Goal: Task Accomplishment & Management: Complete application form

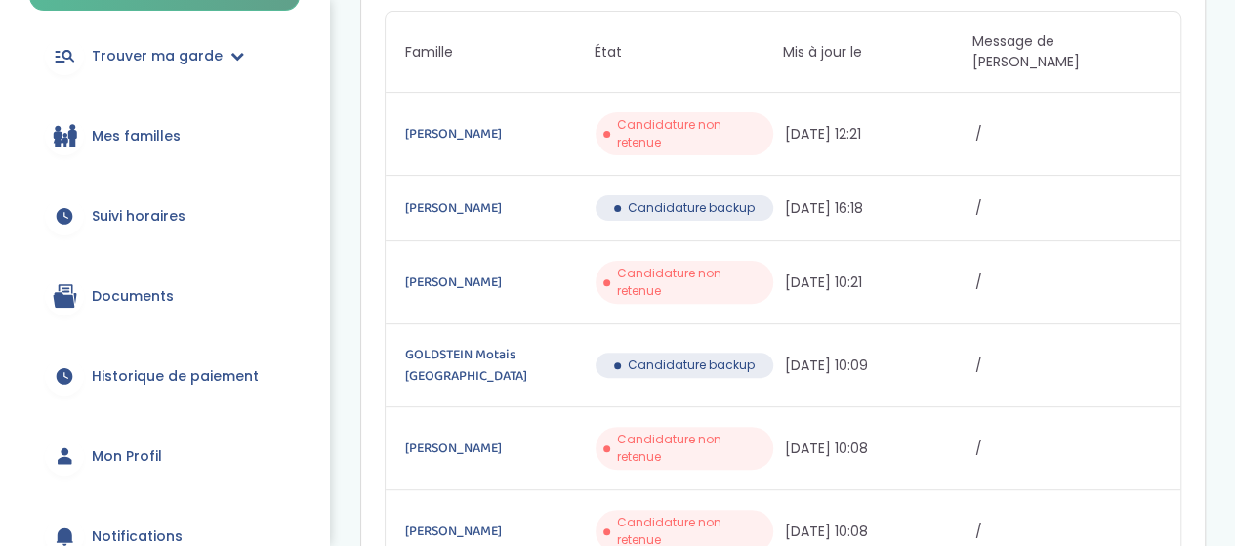
scroll to position [195, 0]
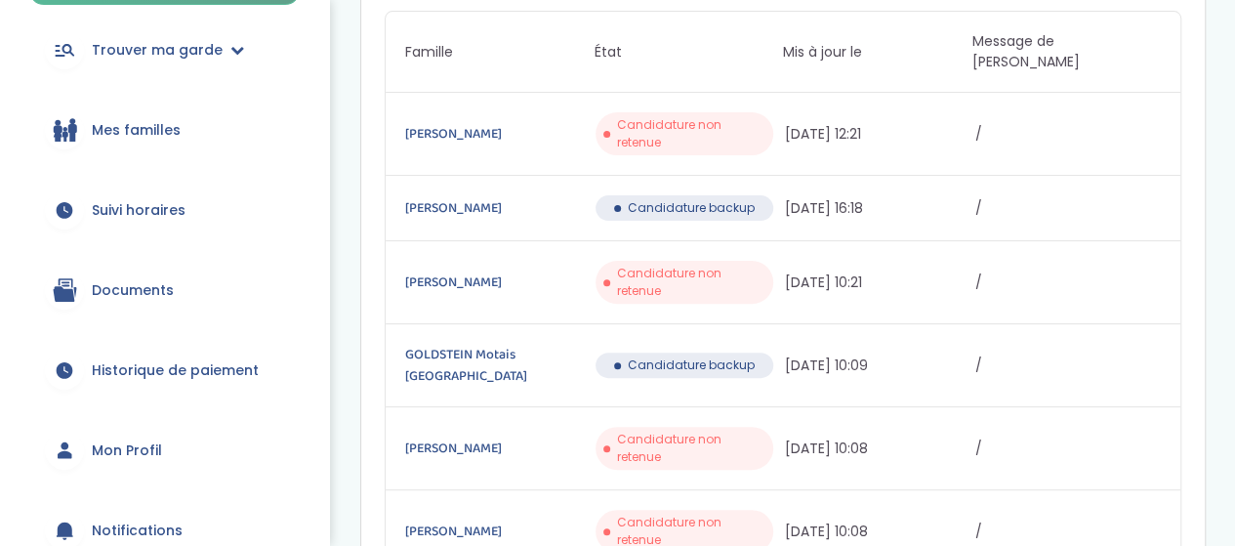
click at [201, 283] on link "Documents" at bounding box center [164, 290] width 270 height 70
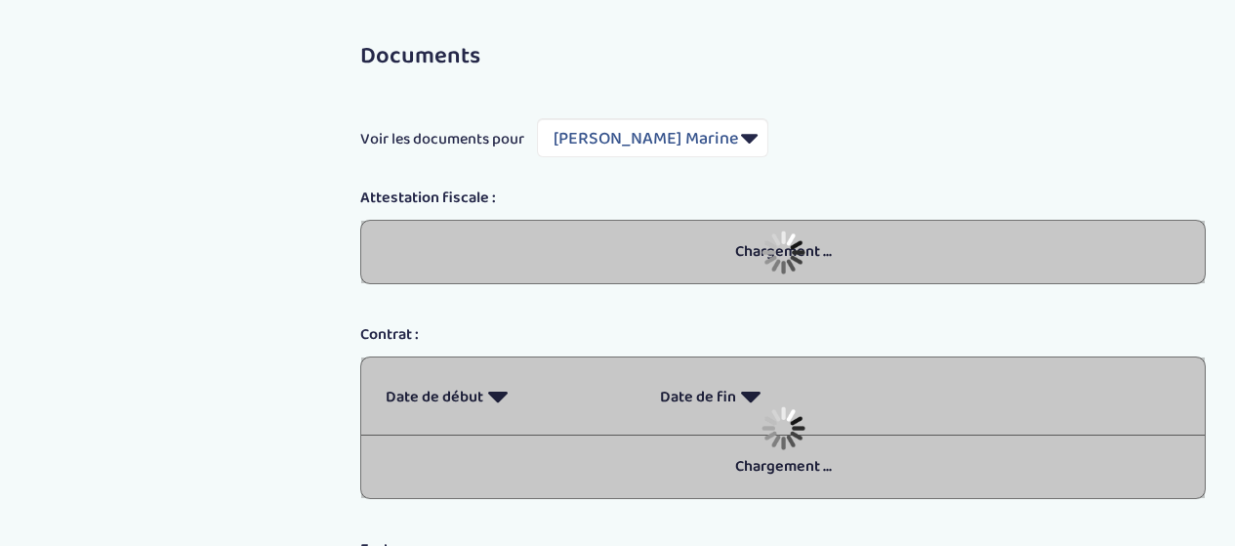
select select "5435"
select select "2024"
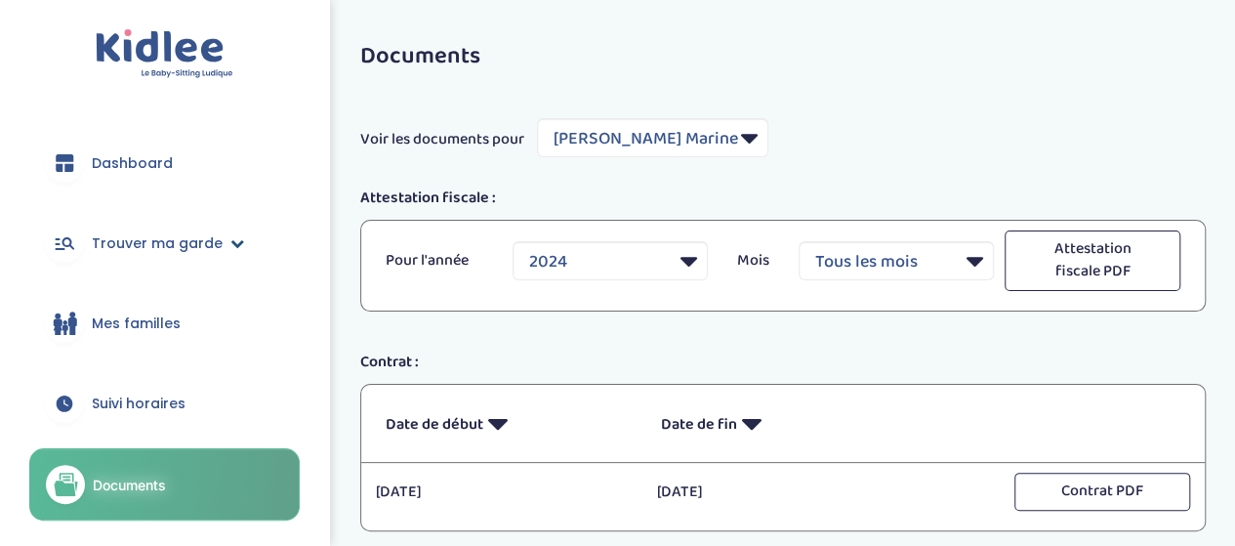
click at [203, 241] on span "Trouver ma garde" at bounding box center [157, 243] width 131 height 20
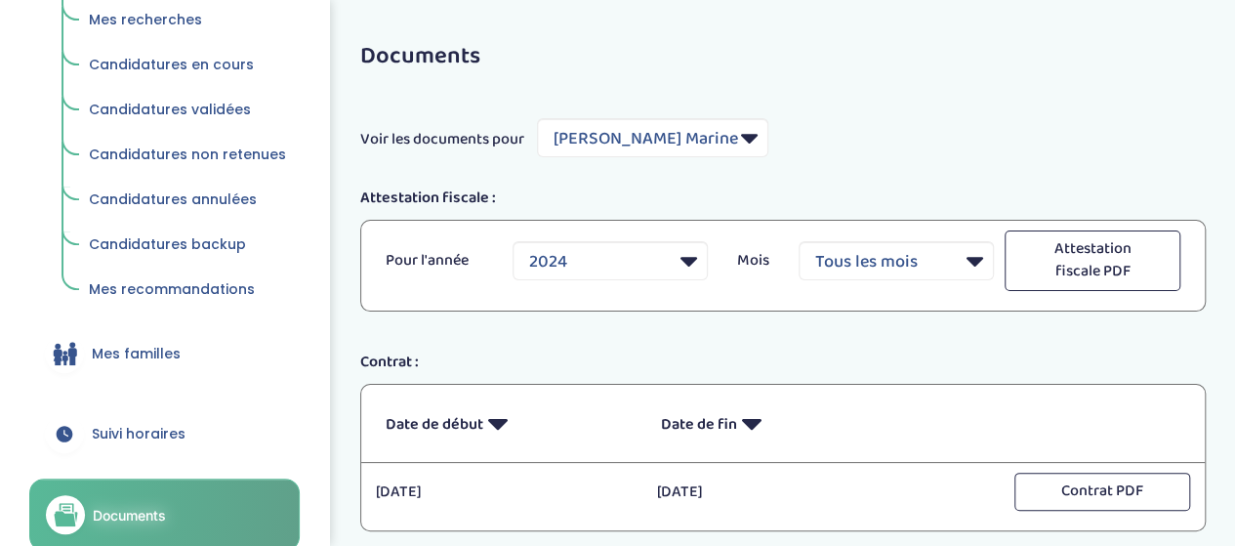
scroll to position [293, 0]
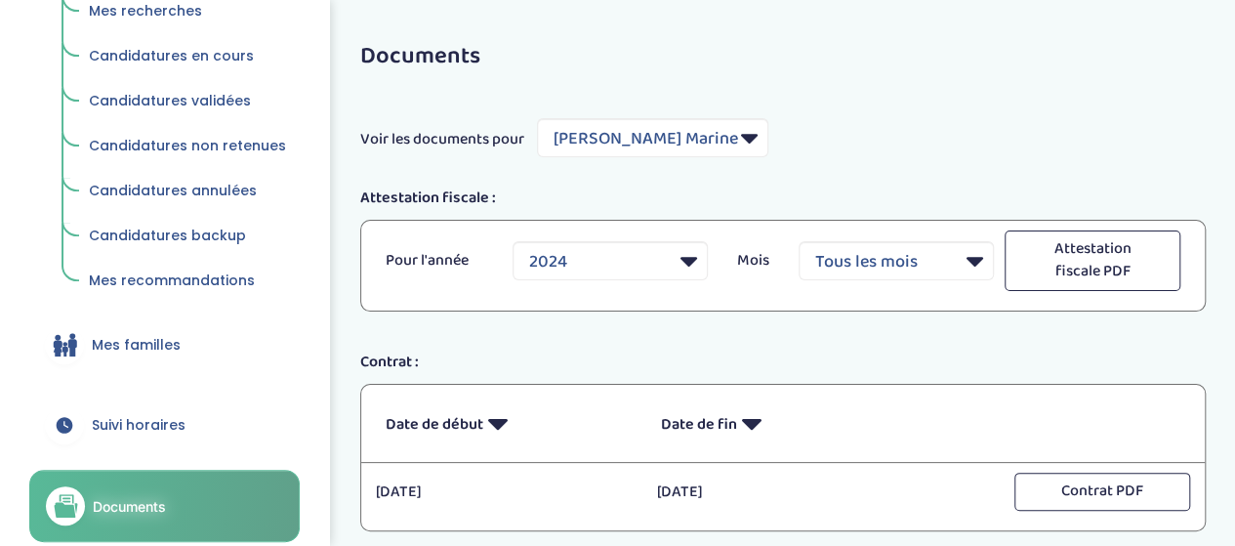
click at [195, 350] on link "Mes familles" at bounding box center [164, 344] width 270 height 70
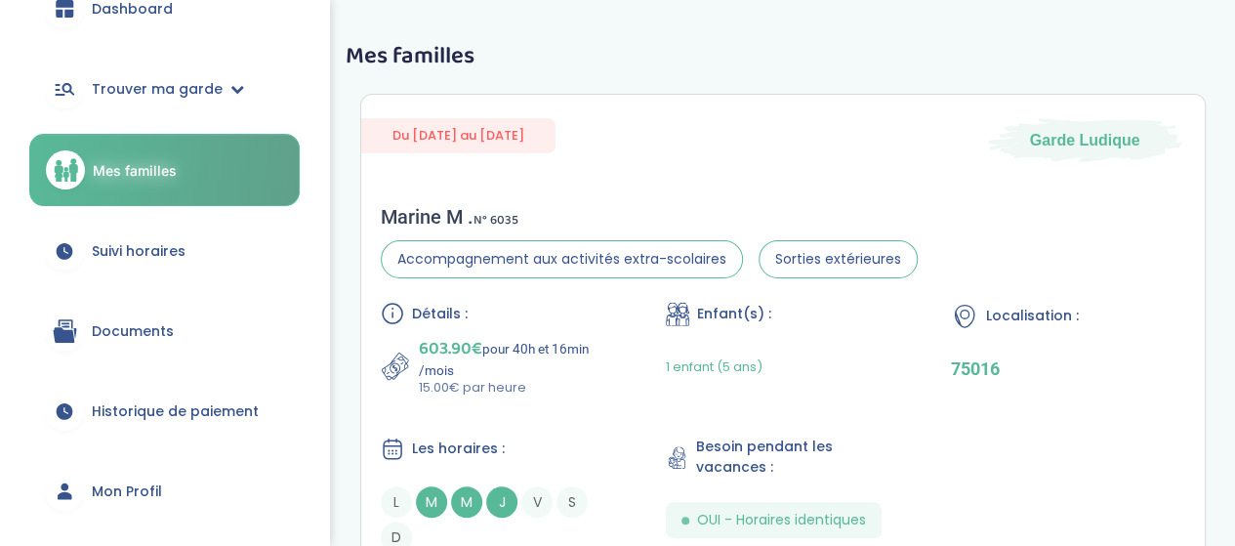
scroll to position [195, 0]
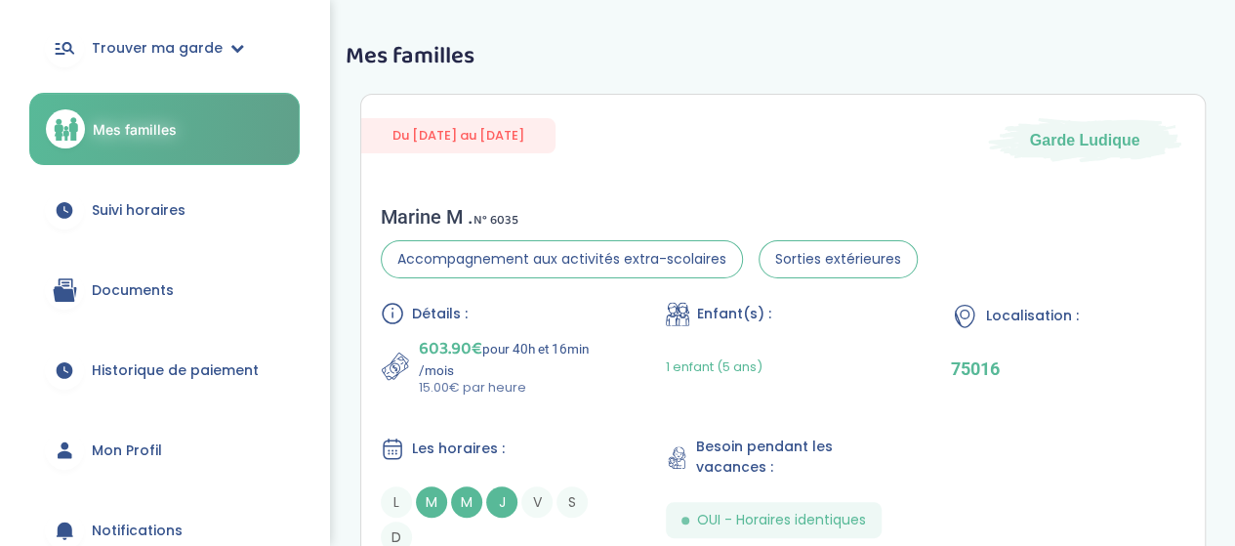
click at [189, 287] on link "Documents" at bounding box center [164, 290] width 270 height 70
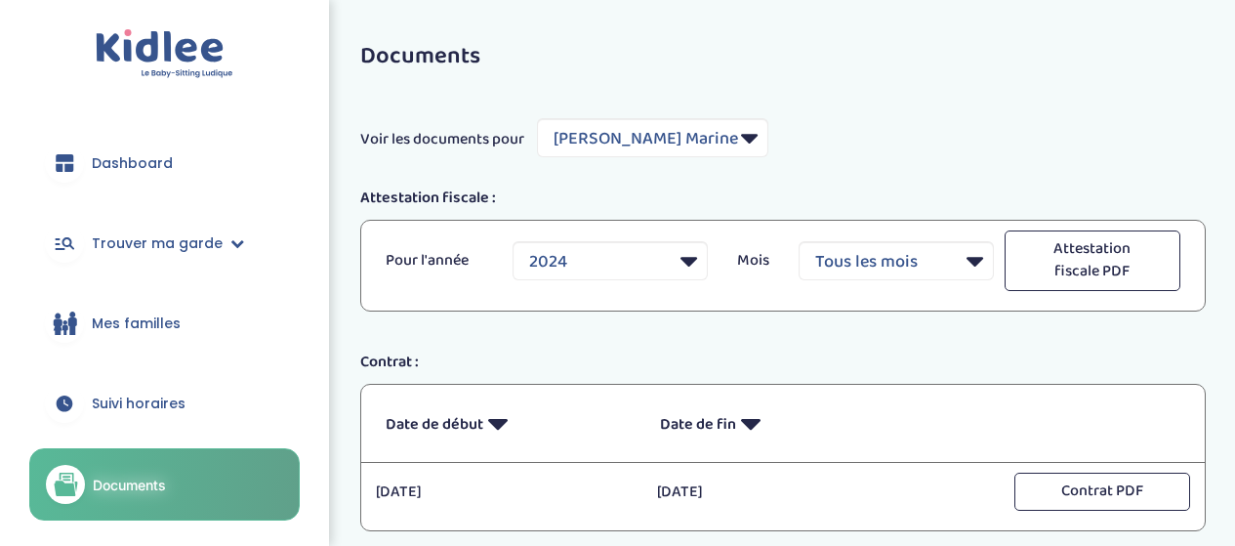
select select "5435"
select select "2024"
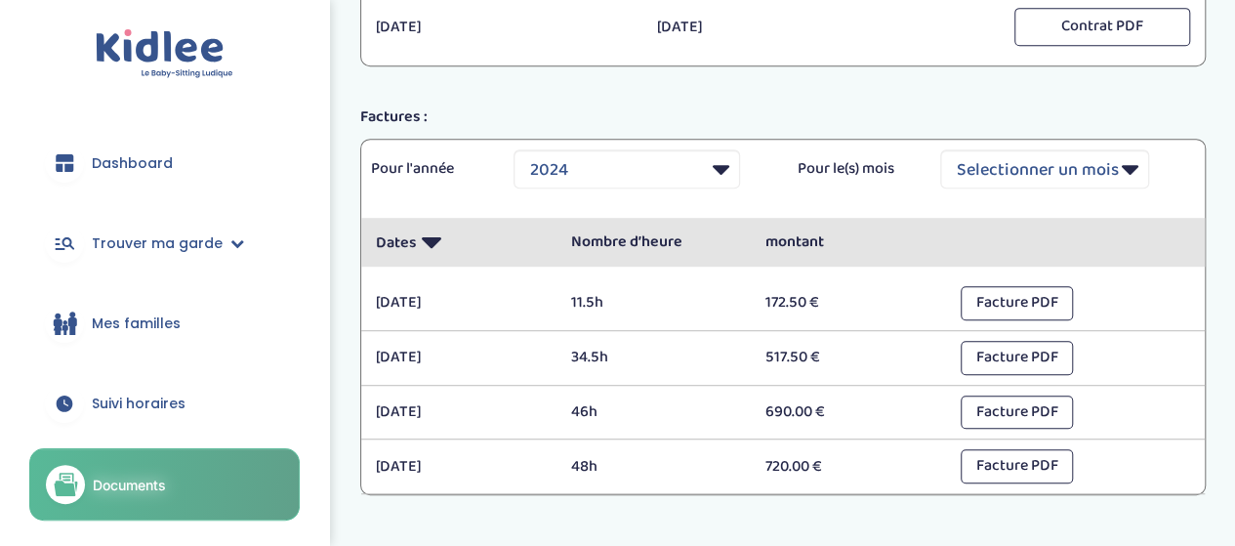
scroll to position [572, 0]
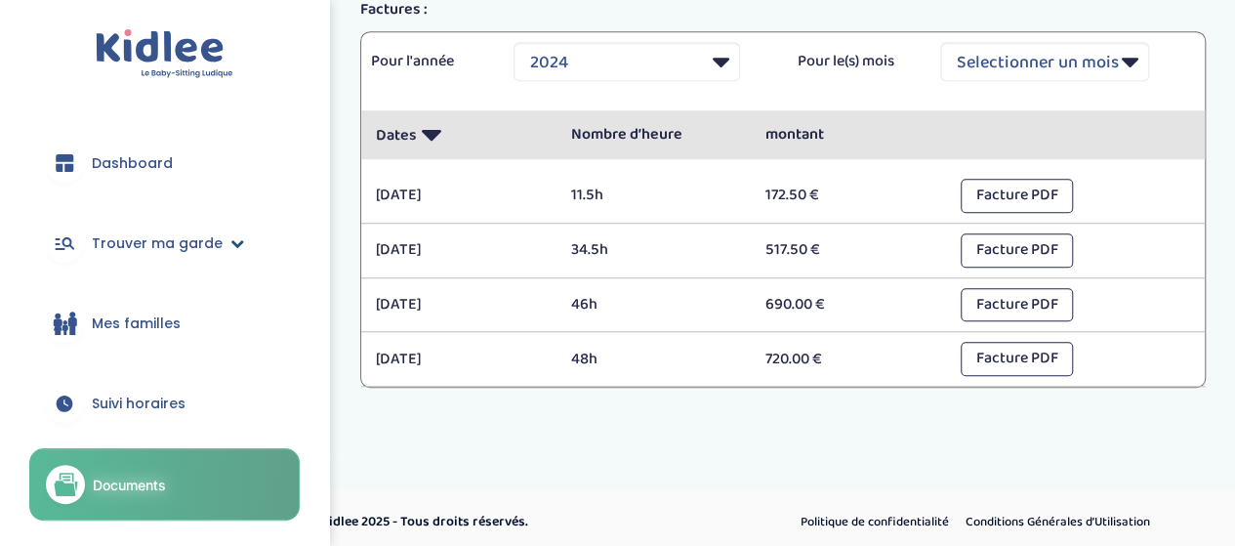
click at [198, 249] on span "Trouver ma garde" at bounding box center [157, 243] width 131 height 20
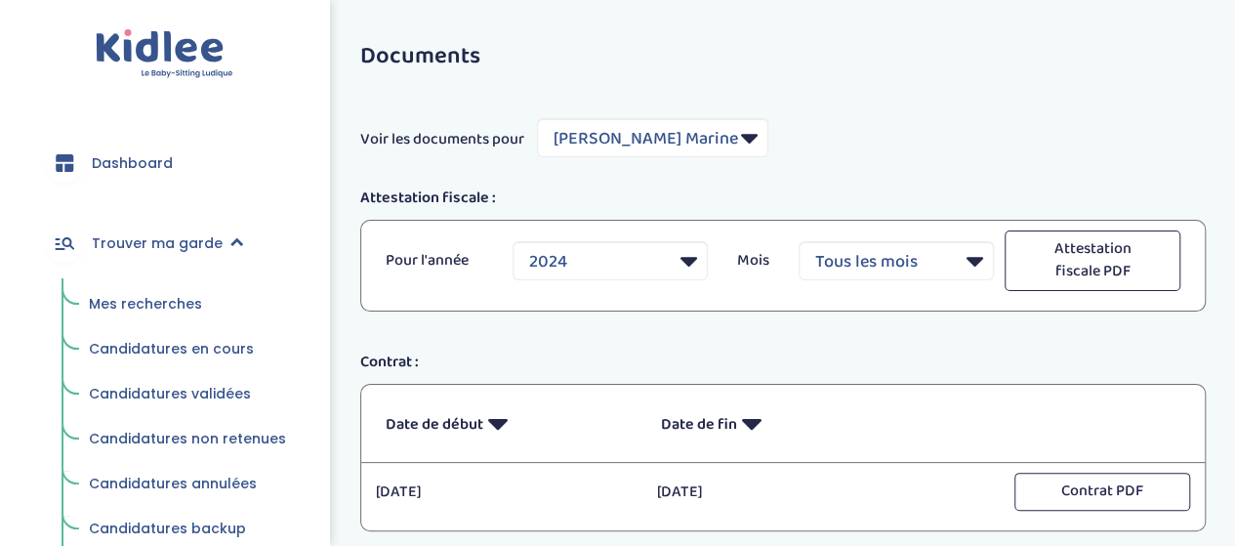
click at [176, 296] on span "Mes recherches" at bounding box center [145, 304] width 113 height 20
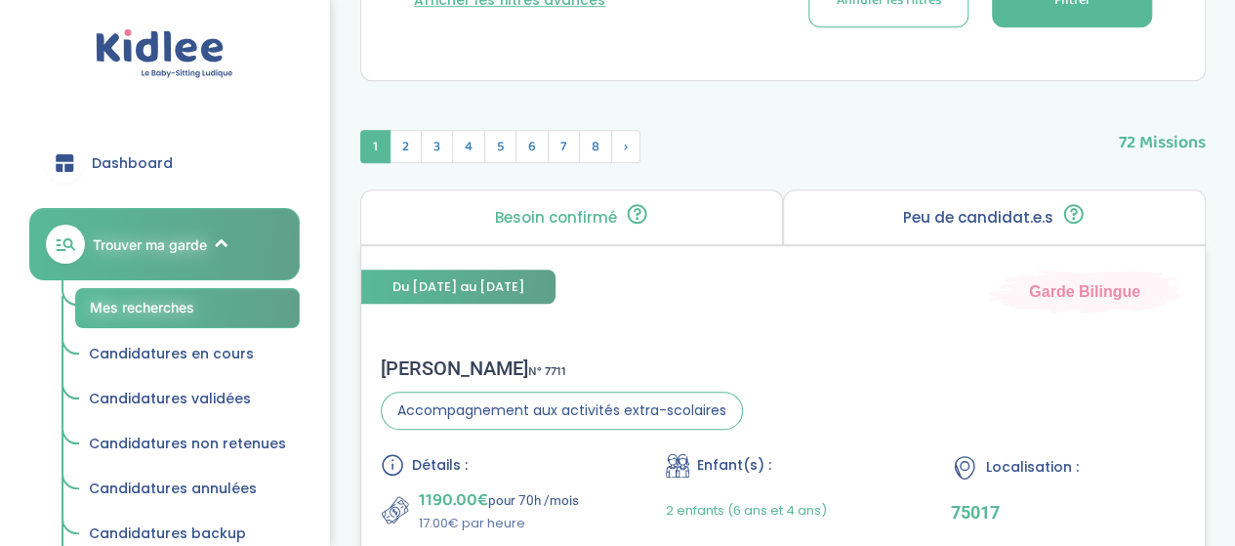
scroll to position [976, 0]
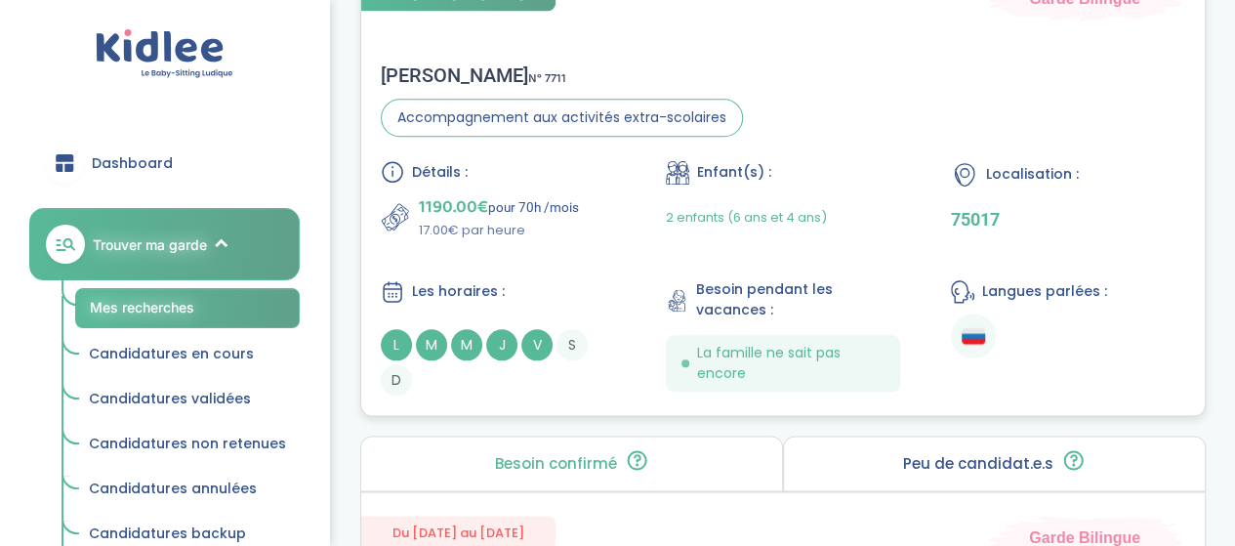
click at [607, 222] on div "1190.00€ pour 70h /mois 17.00€ par heure" at bounding box center [498, 216] width 234 height 47
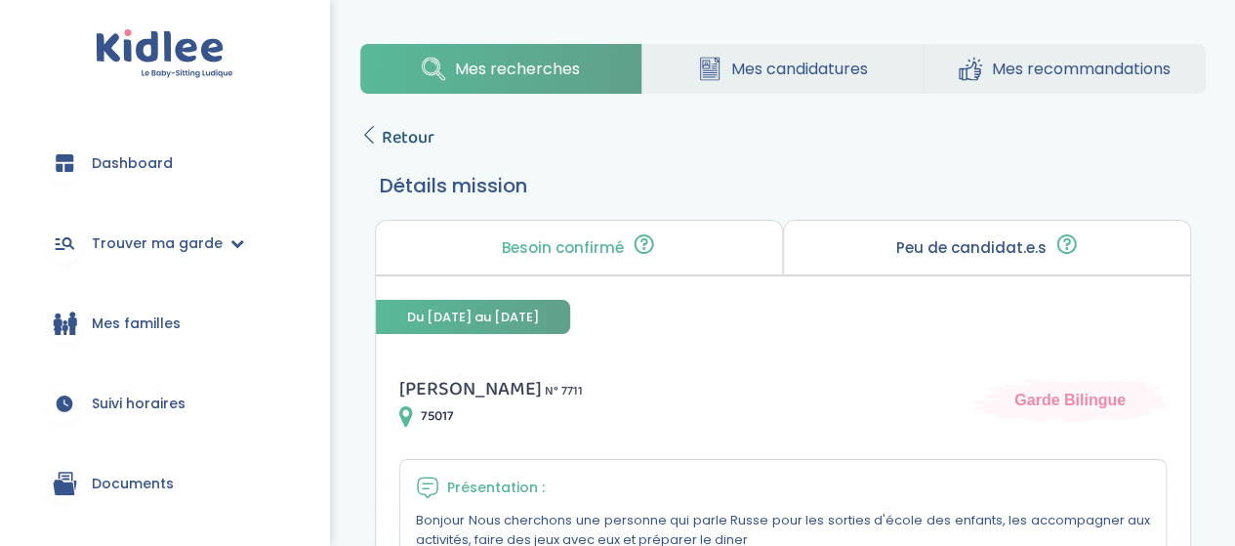
click at [407, 144] on span "Retour" at bounding box center [408, 137] width 53 height 27
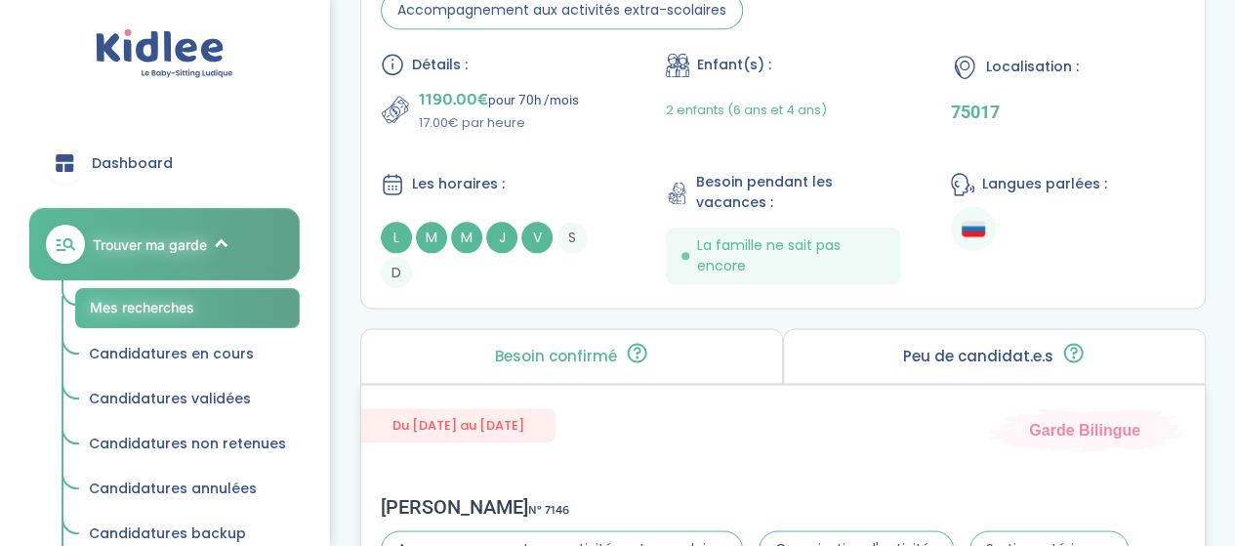
scroll to position [878, 0]
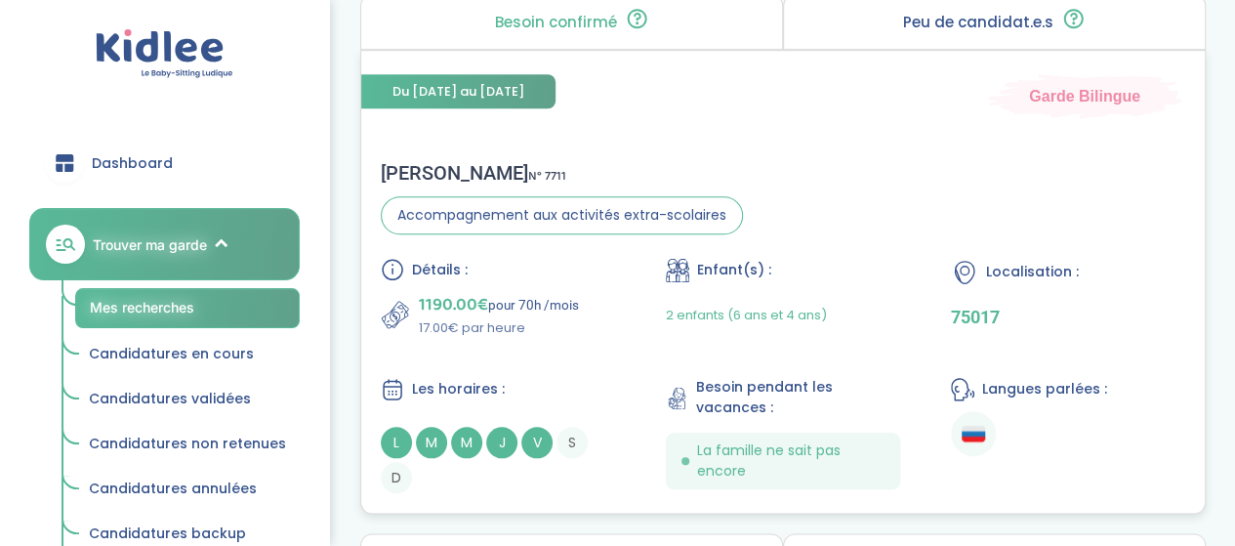
click at [654, 182] on div "Julia T . N° 7711" at bounding box center [562, 172] width 362 height 23
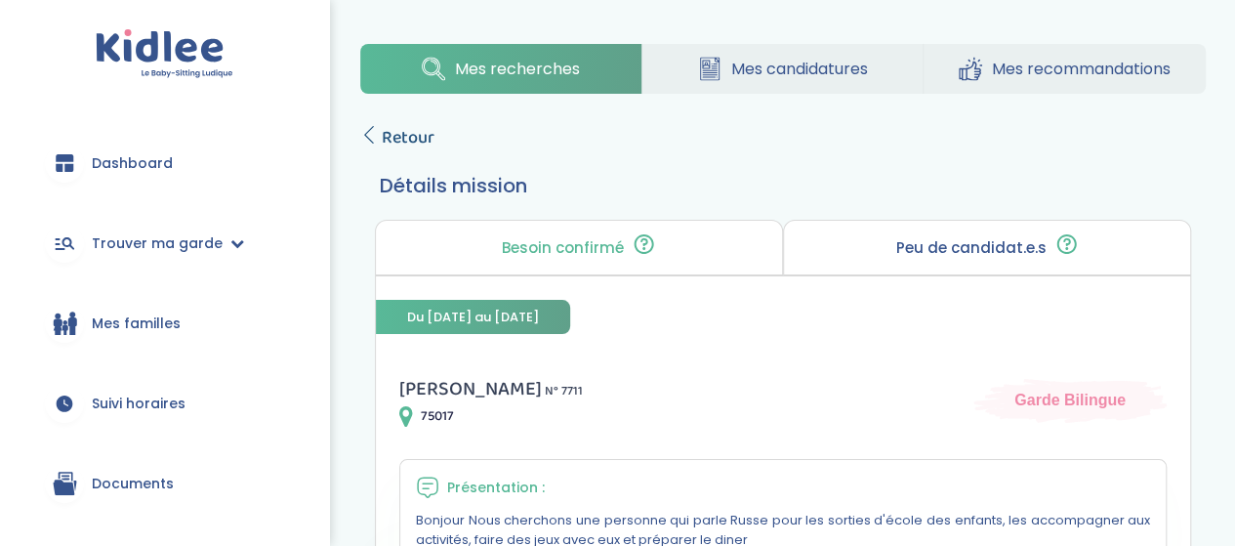
click at [427, 130] on span "Retour" at bounding box center [408, 137] width 53 height 27
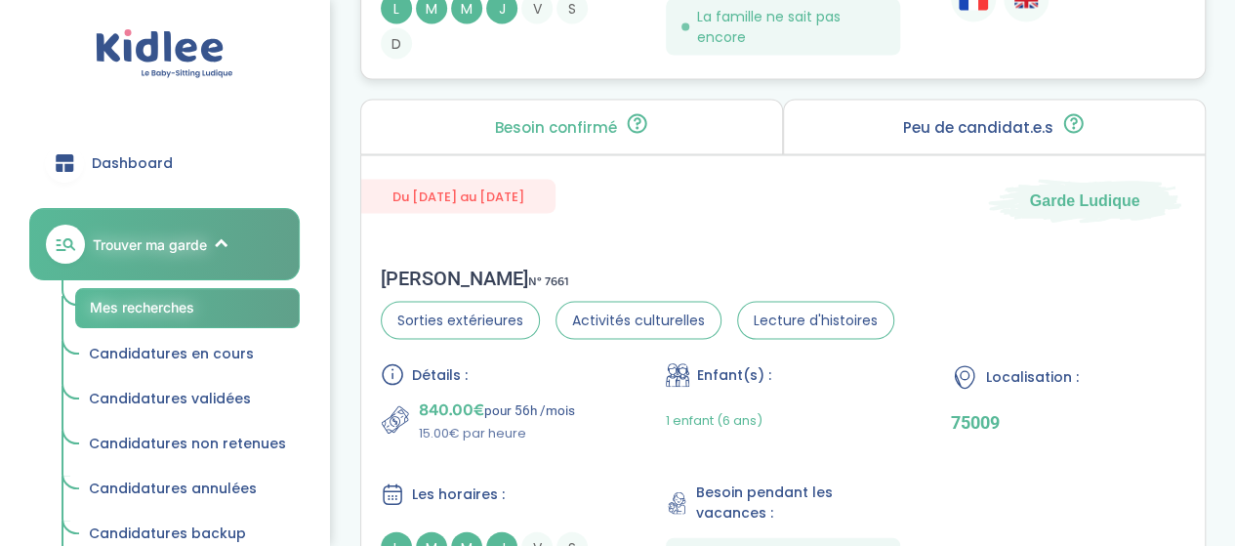
scroll to position [1952, 0]
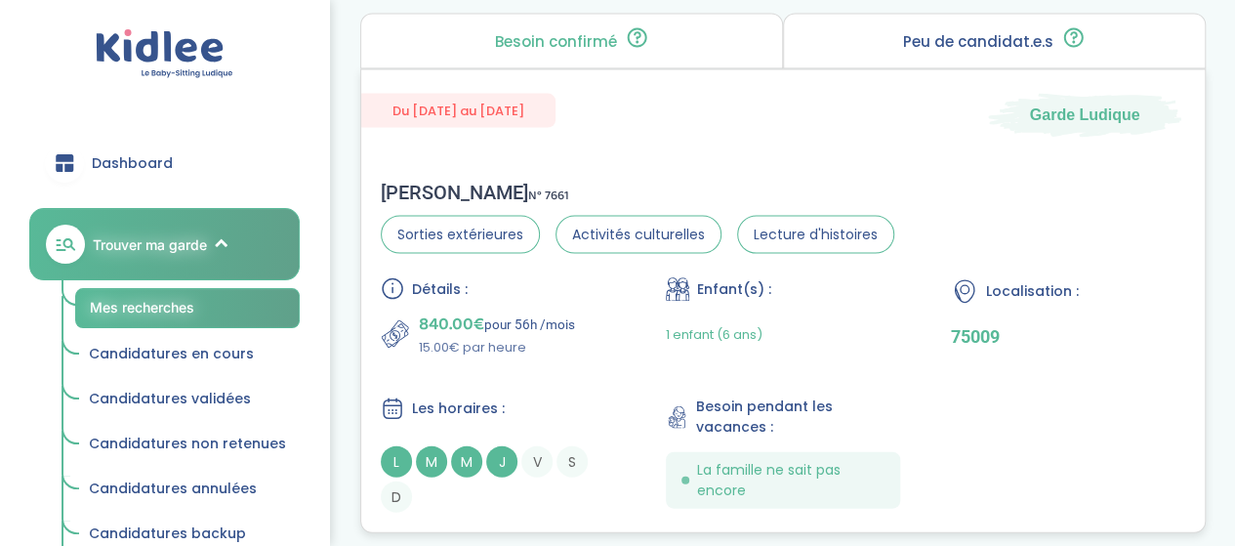
click at [625, 320] on div "Détails : 840.00€ pour 56h /mois 15.00€ par heure Enfant(s) : 1 enfant (6 ans) …" at bounding box center [783, 394] width 804 height 235
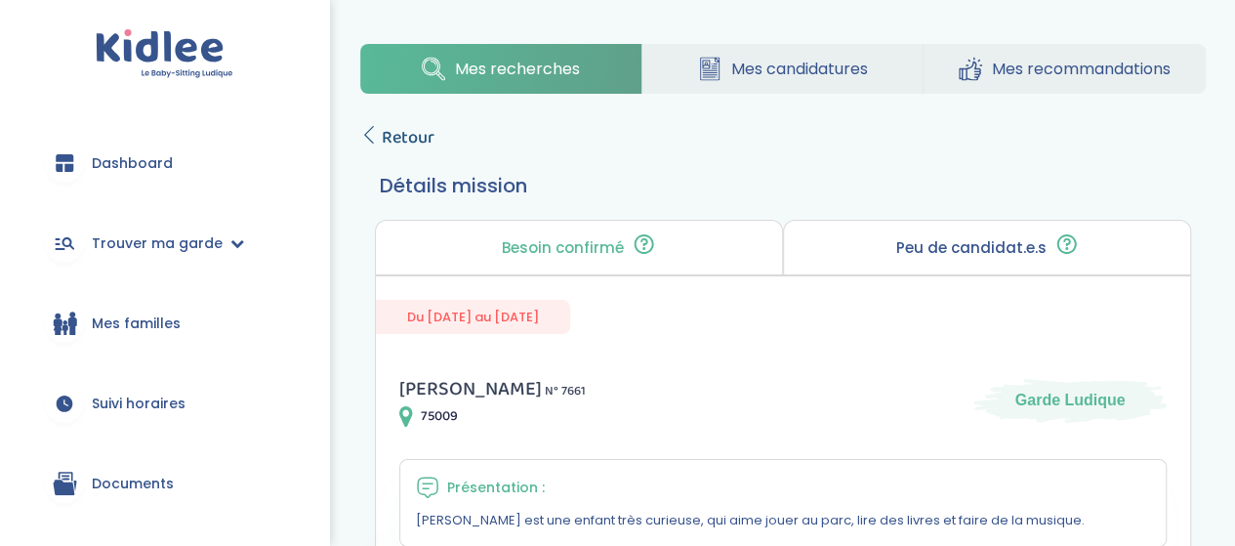
click at [385, 142] on span "Retour" at bounding box center [408, 137] width 53 height 27
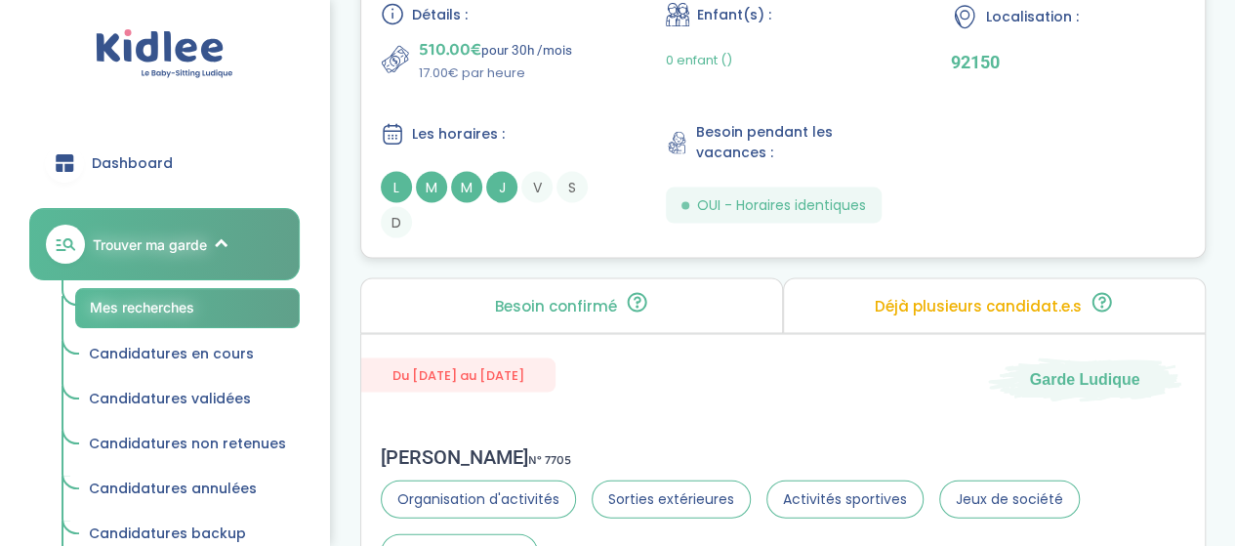
scroll to position [5856, 0]
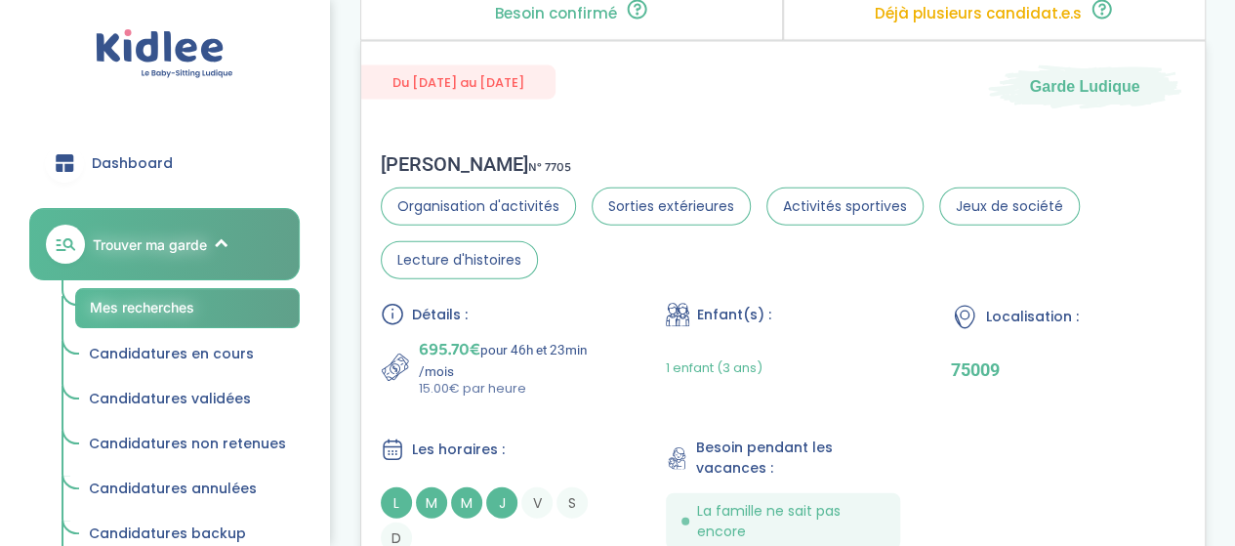
click at [625, 311] on div "Détails : 695.70€ pour 46h et 23min /mois 15.00€ par heure Enfant(s) : 1 enfant…" at bounding box center [783, 428] width 804 height 251
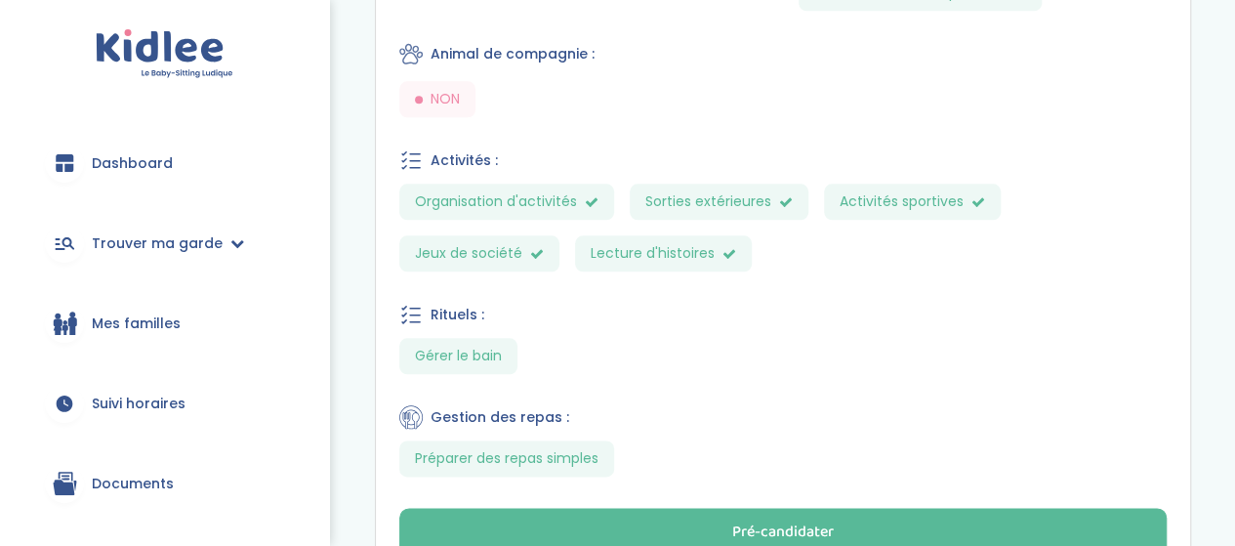
scroll to position [1046, 0]
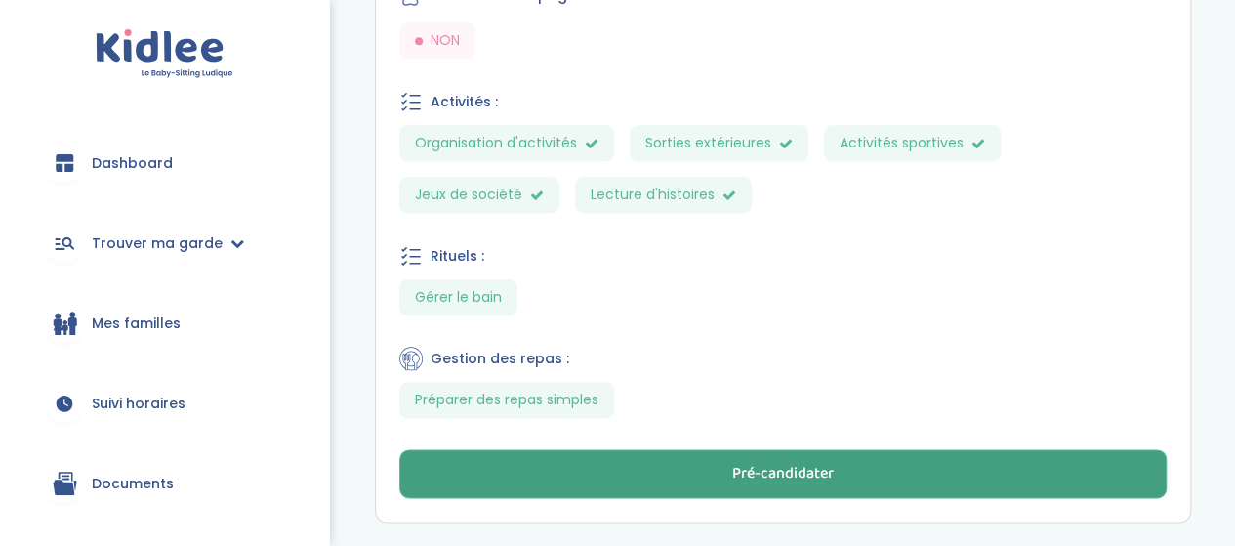
click at [780, 464] on div "Pré-candidater" at bounding box center [783, 474] width 102 height 22
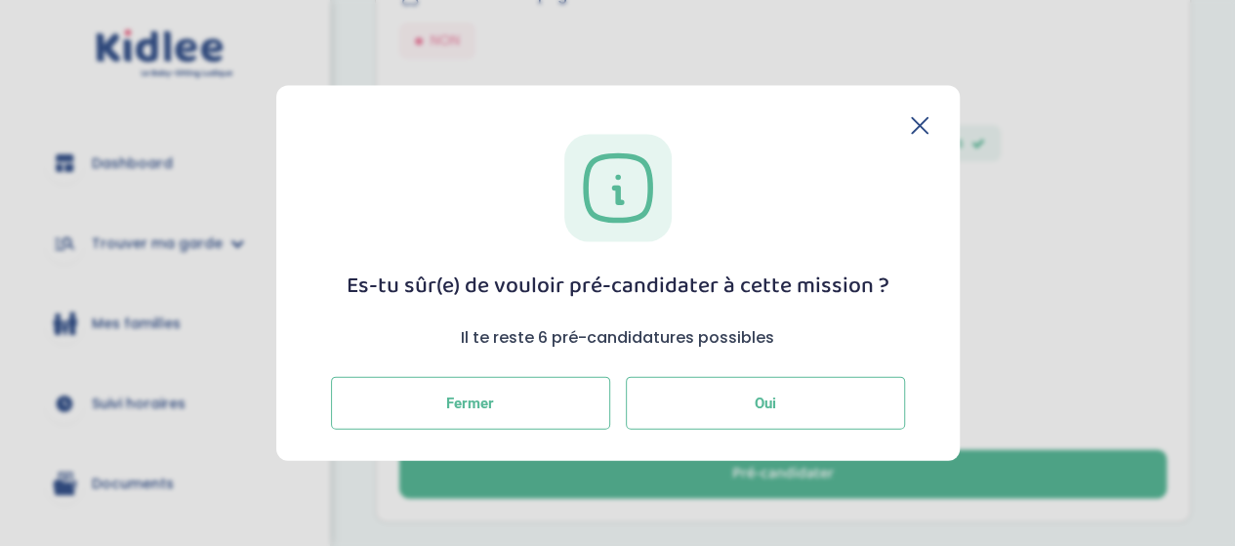
click at [800, 386] on button "Oui" at bounding box center [765, 403] width 279 height 53
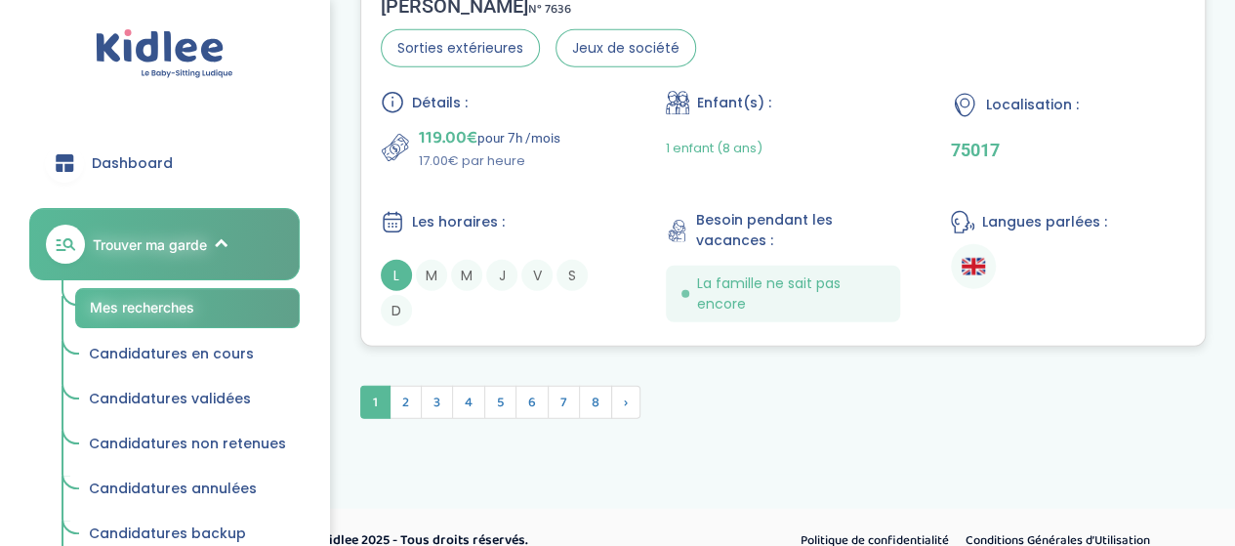
scroll to position [6088, 0]
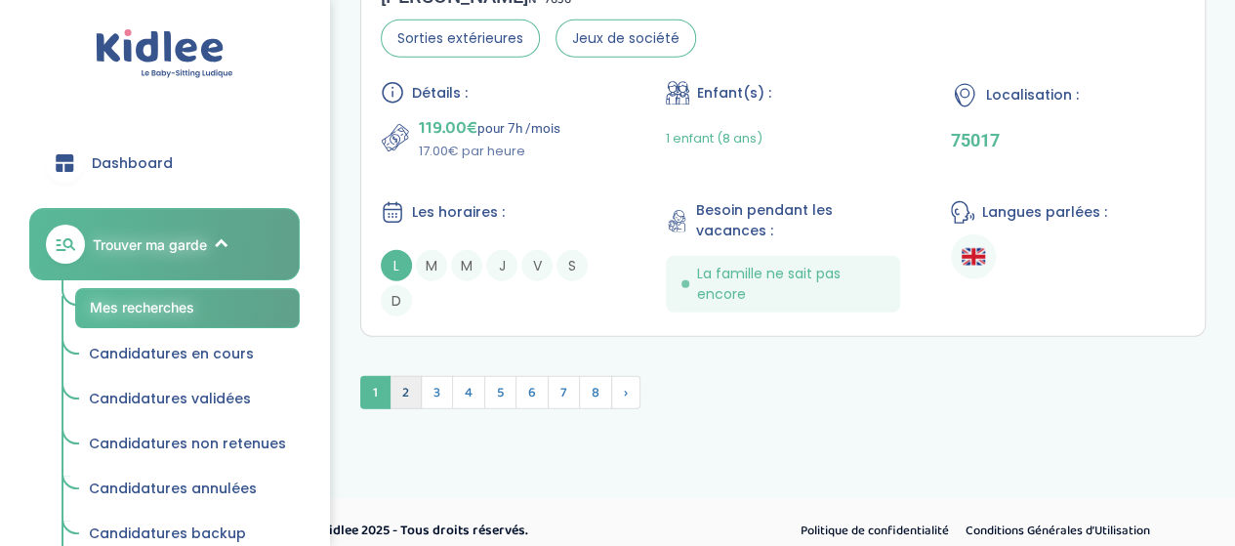
click at [394, 378] on span "2" at bounding box center [405, 392] width 32 height 33
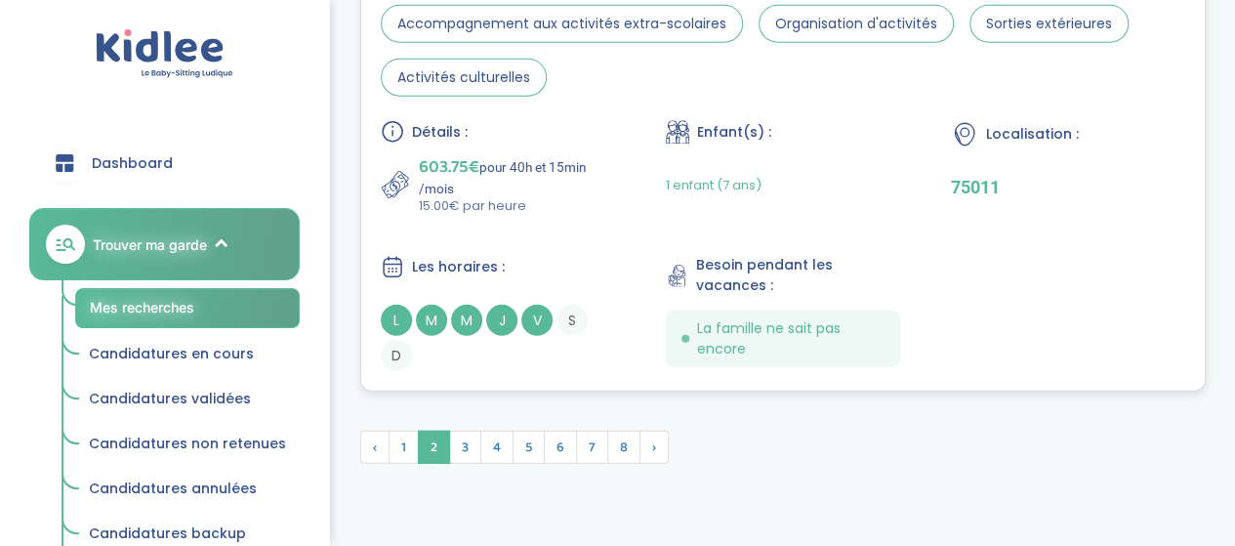
scroll to position [6055, 0]
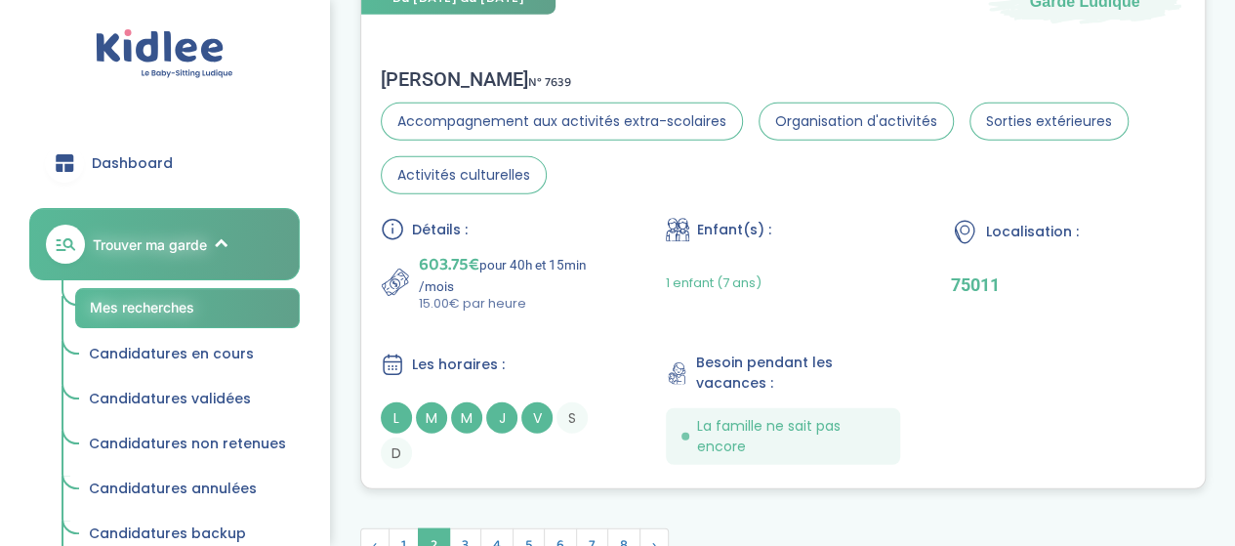
click at [635, 227] on div "Détails : 603.75€ pour 40h et 15min /mois 15.00€ par heure Enfant(s) : 1 enfant…" at bounding box center [783, 343] width 804 height 251
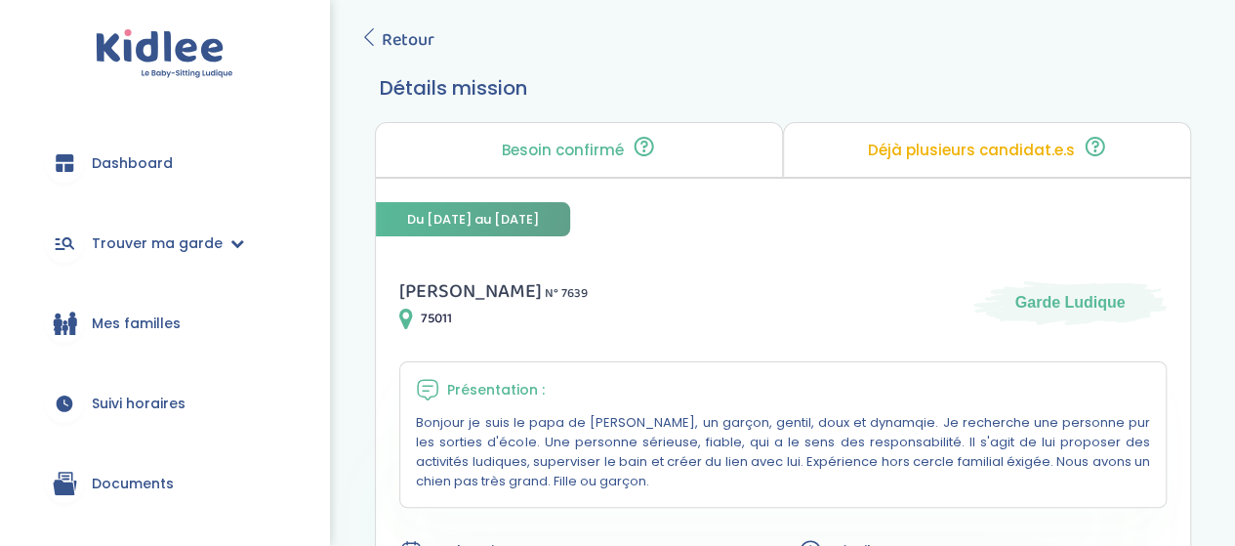
scroll to position [98, 0]
click at [410, 40] on span "Retour" at bounding box center [408, 39] width 53 height 27
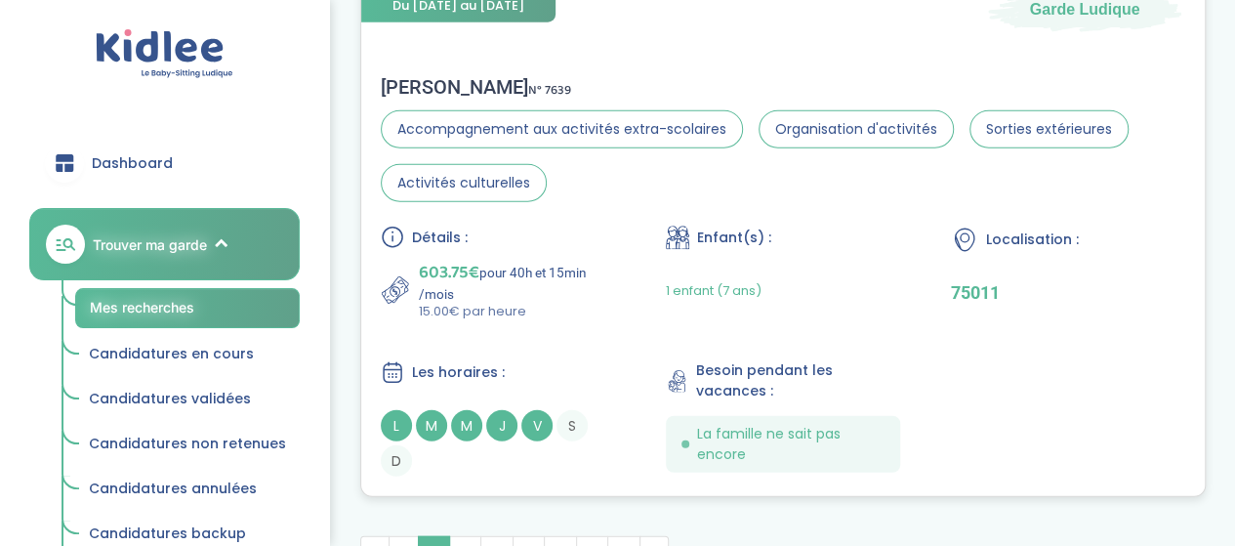
click at [662, 178] on section "Accompagnement aux activités extra-scolaires Organisation d'activités Sorties e…" at bounding box center [783, 156] width 804 height 92
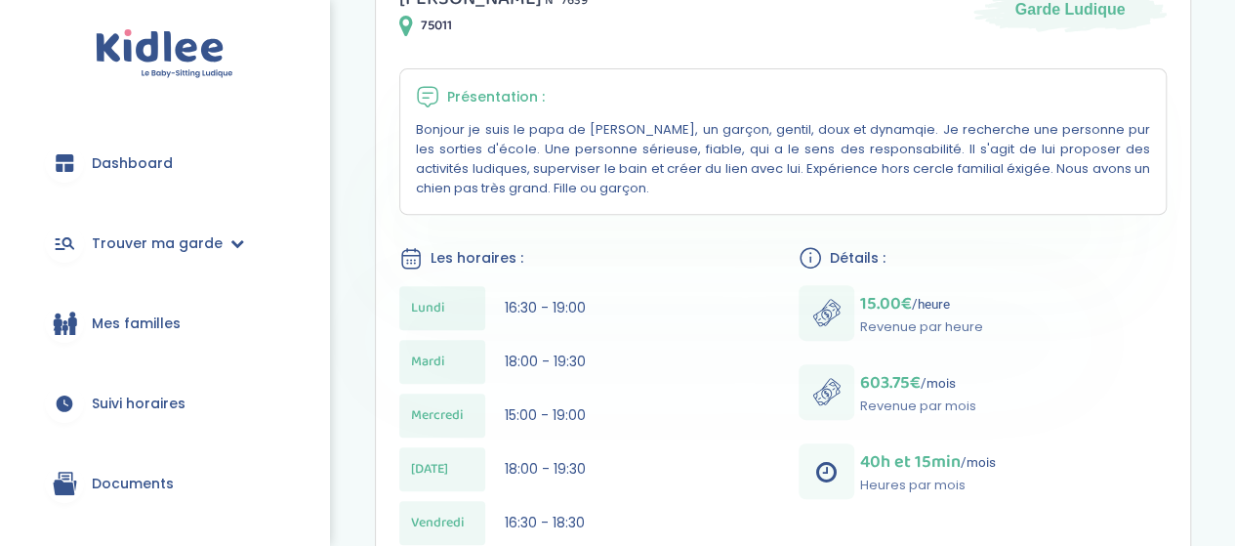
scroll to position [98, 0]
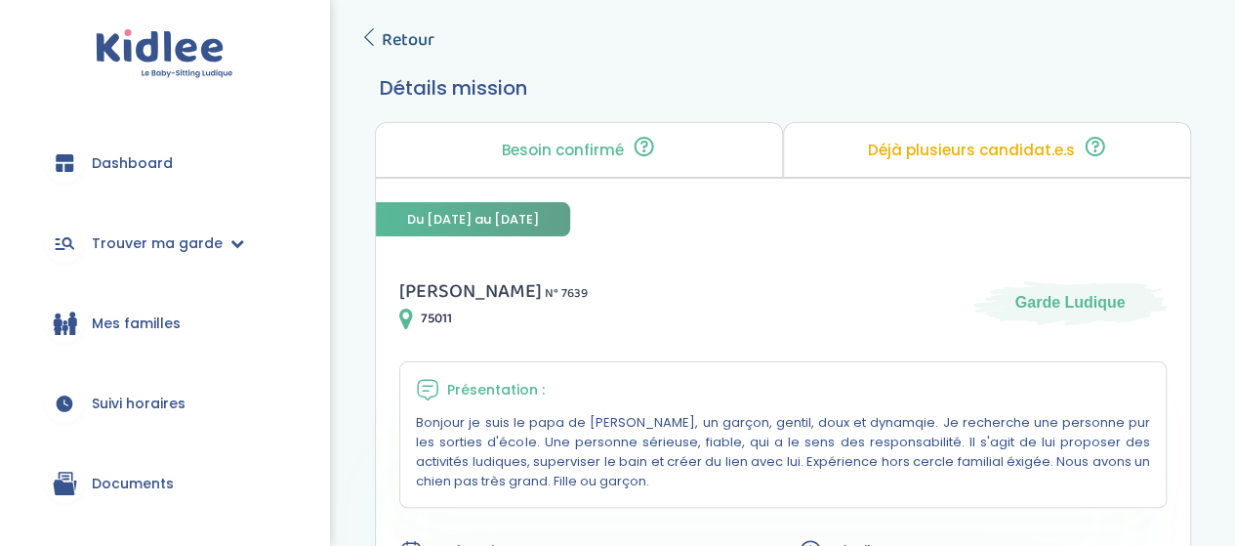
click at [389, 54] on span "Retour" at bounding box center [408, 39] width 53 height 27
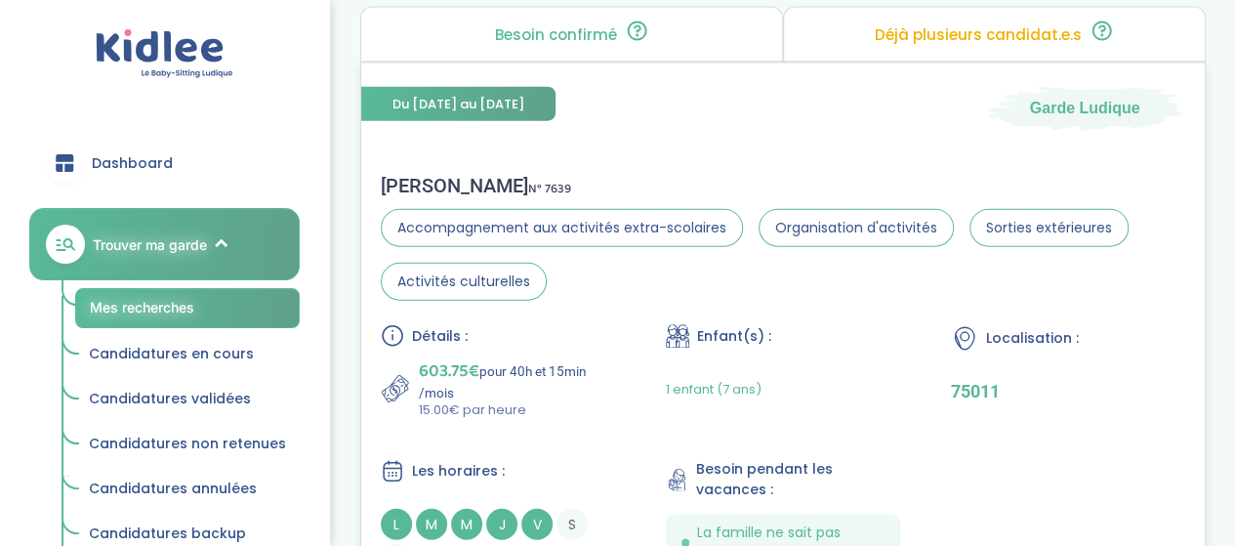
scroll to position [6221, 0]
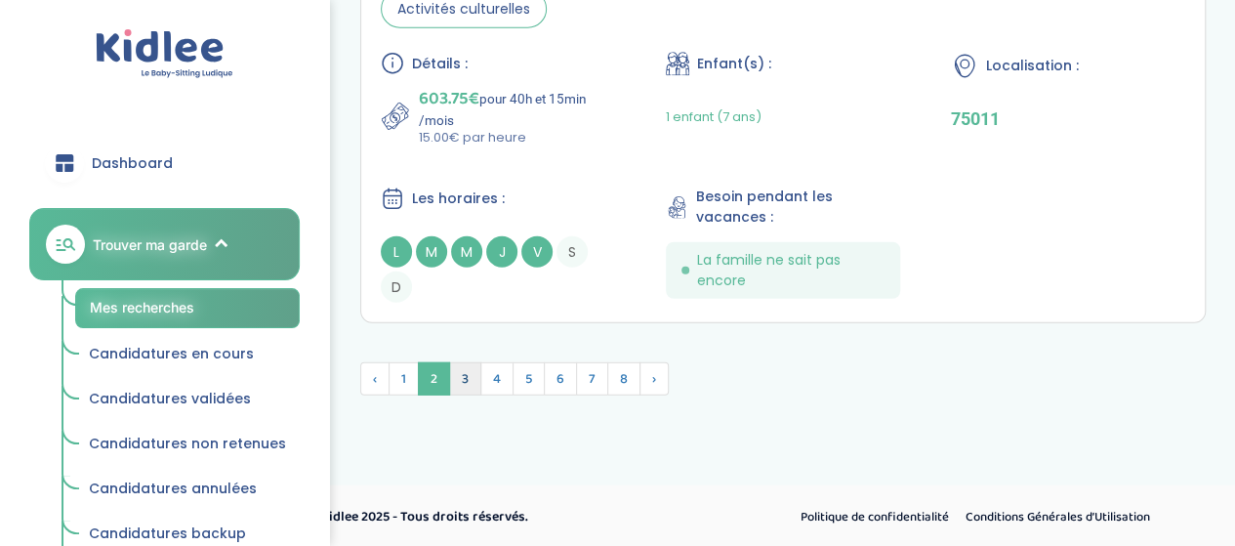
click at [461, 385] on span "3" at bounding box center [465, 378] width 32 height 33
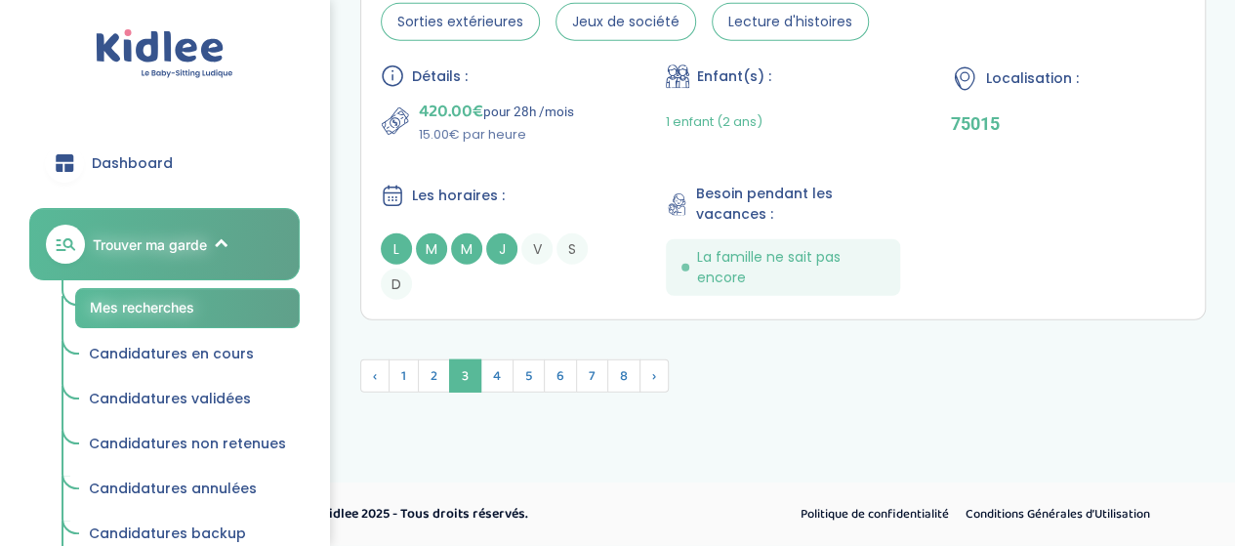
scroll to position [6205, 0]
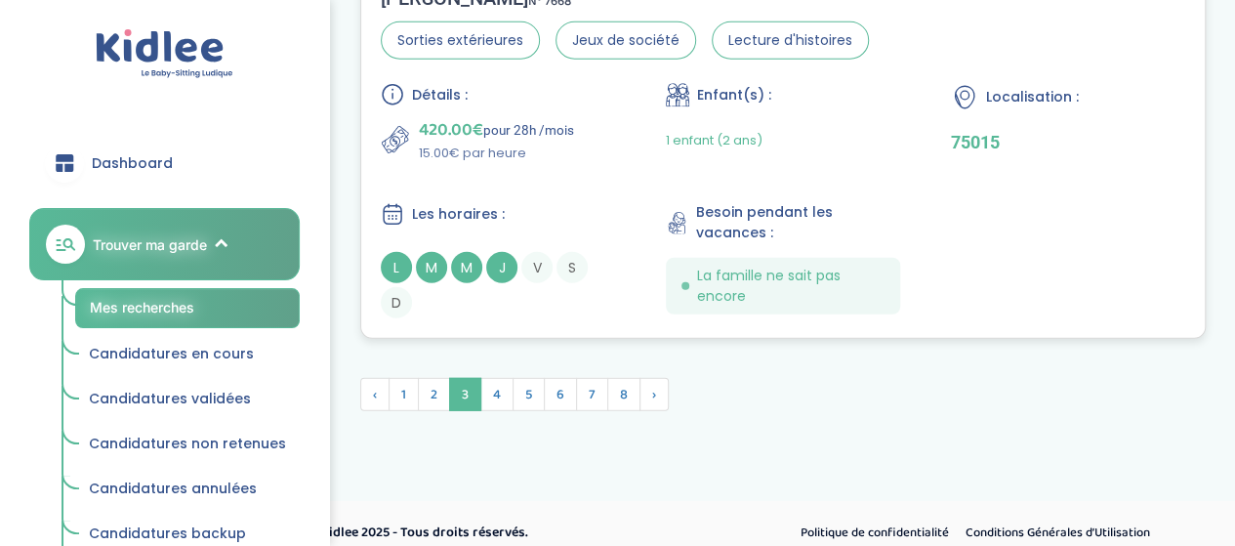
click at [603, 157] on div "Détails : 420.00€ pour 28h /mois 15.00€ par heure Enfant(s) : 1 enfant (2 ans) …" at bounding box center [783, 200] width 804 height 235
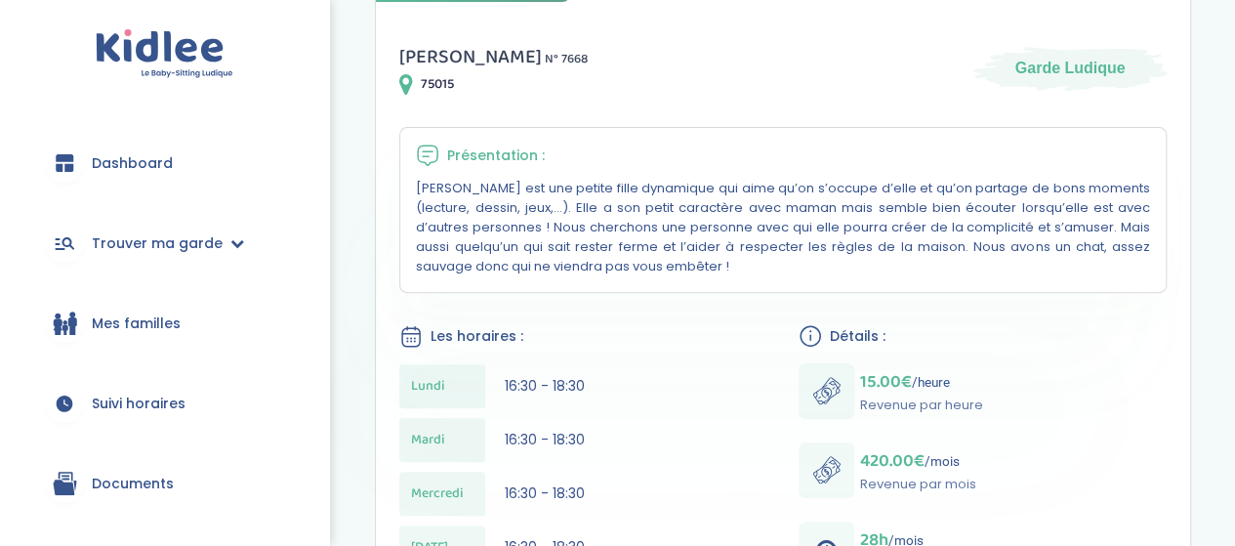
scroll to position [98, 0]
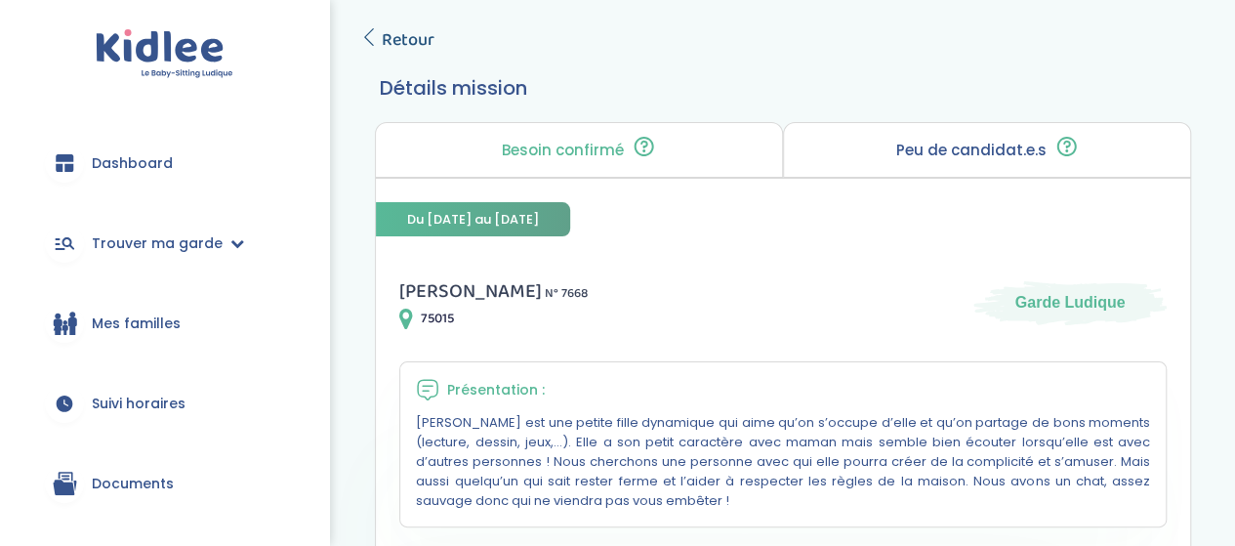
click at [420, 44] on span "Retour" at bounding box center [408, 39] width 53 height 27
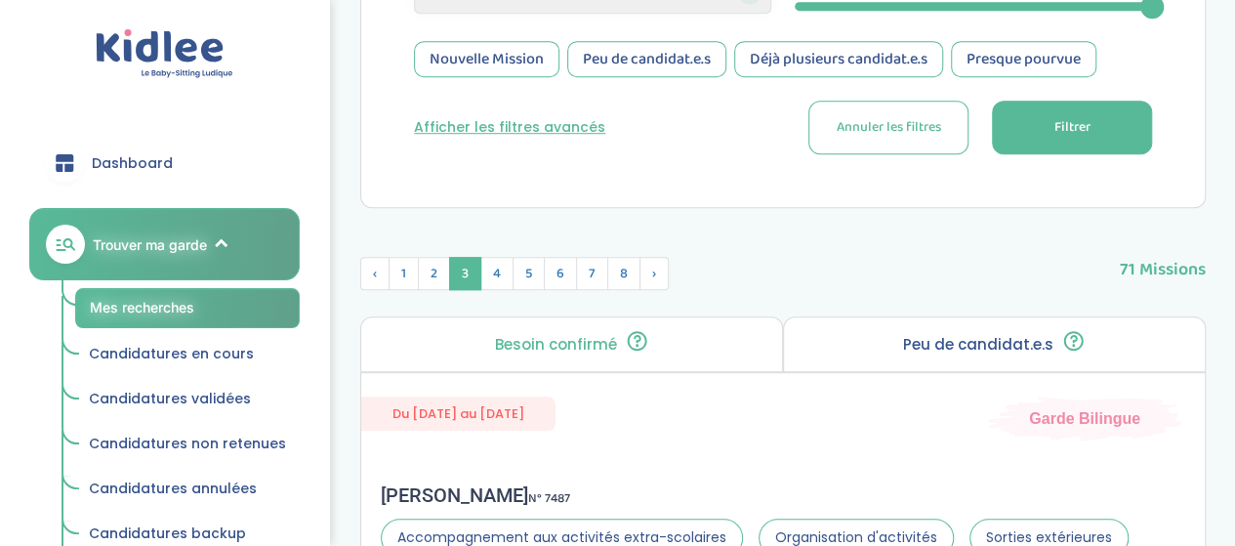
scroll to position [837, 0]
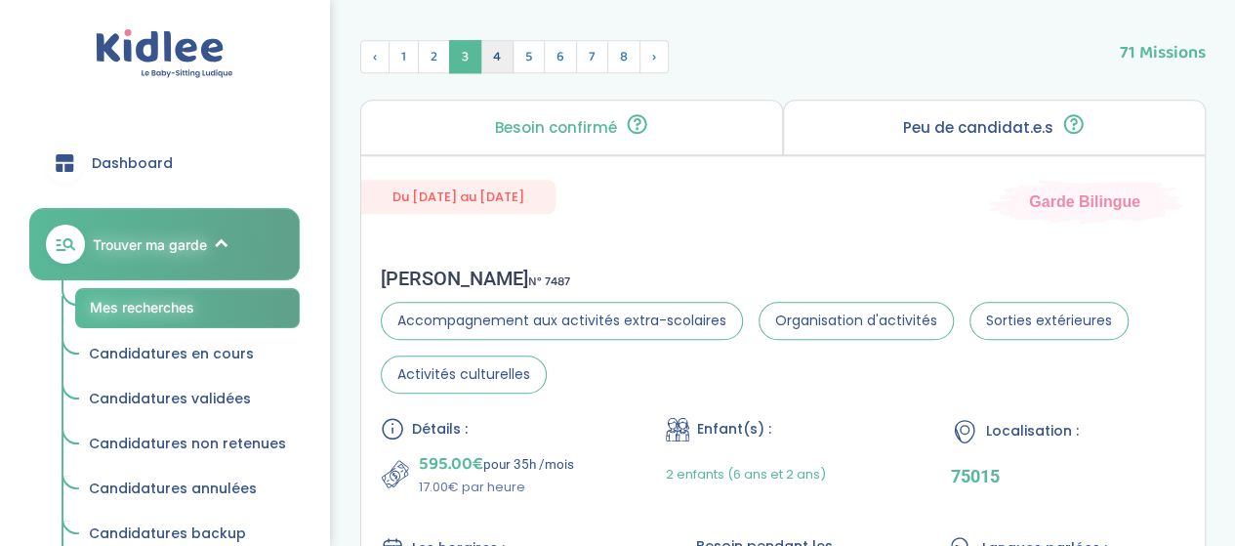
click at [498, 56] on span "4" at bounding box center [496, 56] width 33 height 33
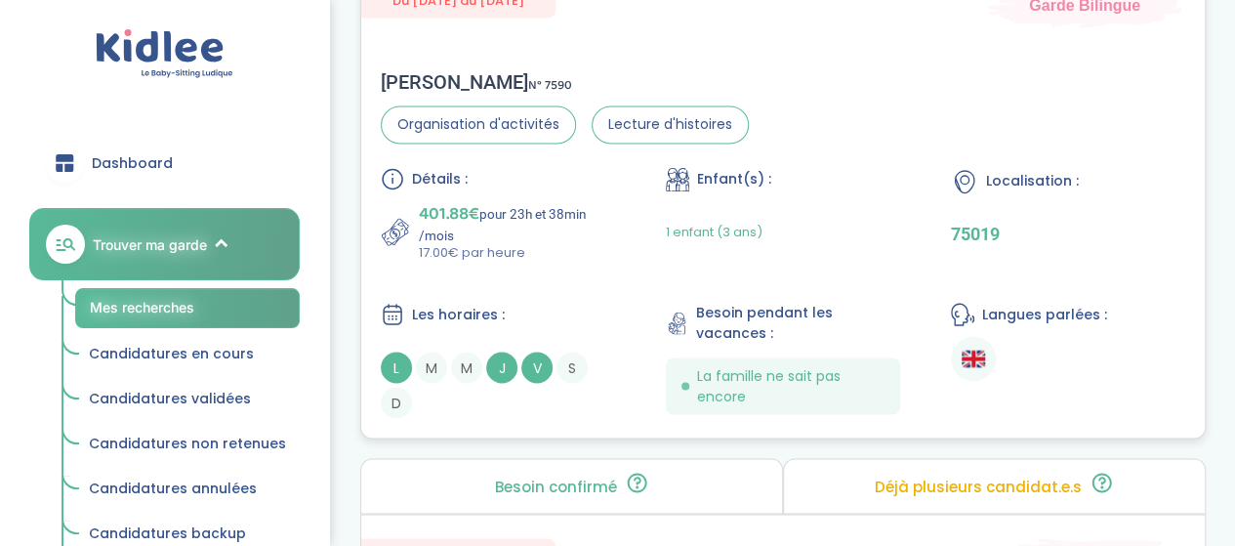
scroll to position [1618, 0]
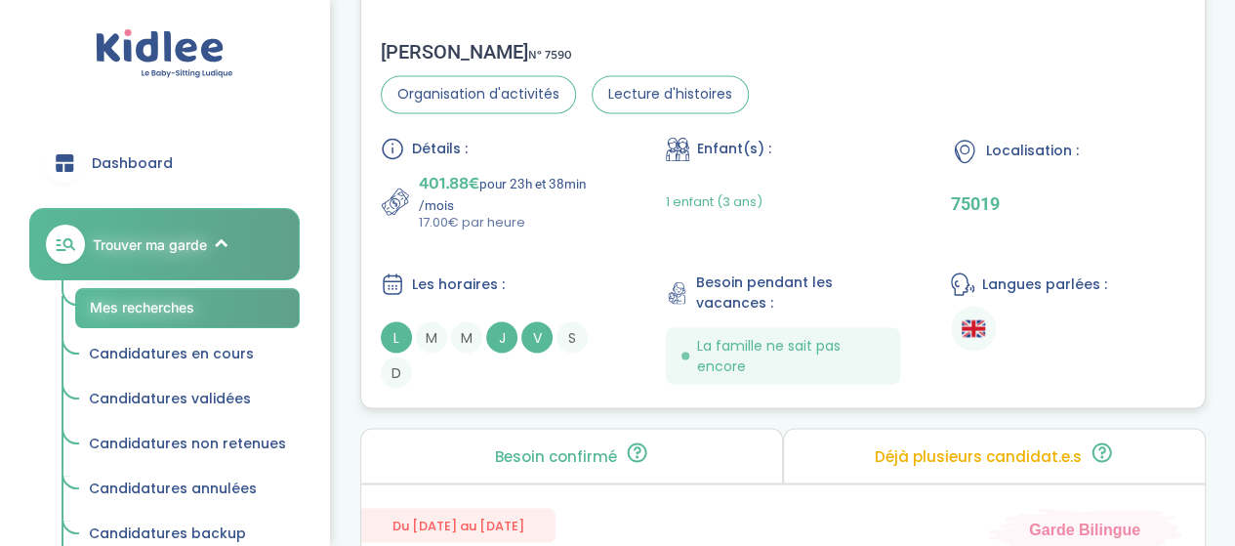
click at [568, 218] on p "17.00€ par heure" at bounding box center [517, 223] width 196 height 20
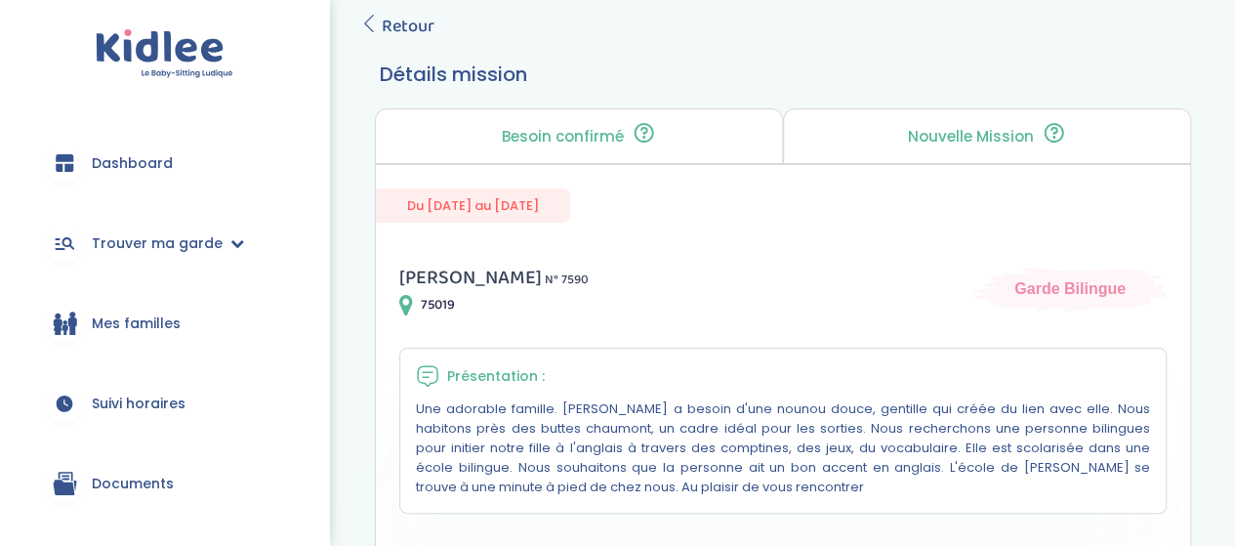
scroll to position [98, 0]
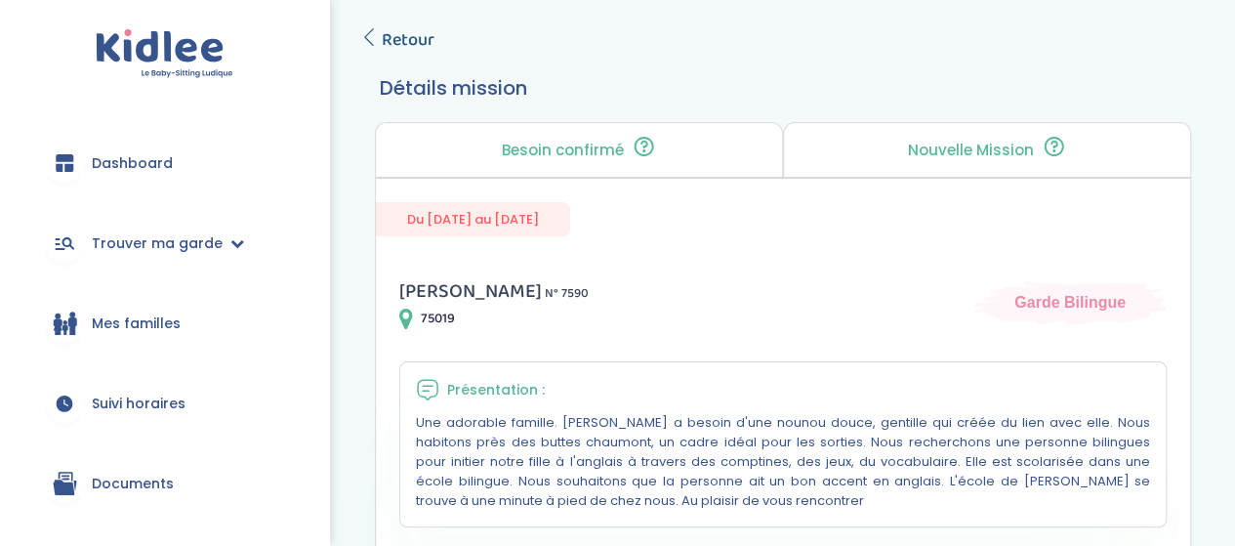
click at [420, 43] on span "Retour" at bounding box center [408, 39] width 53 height 27
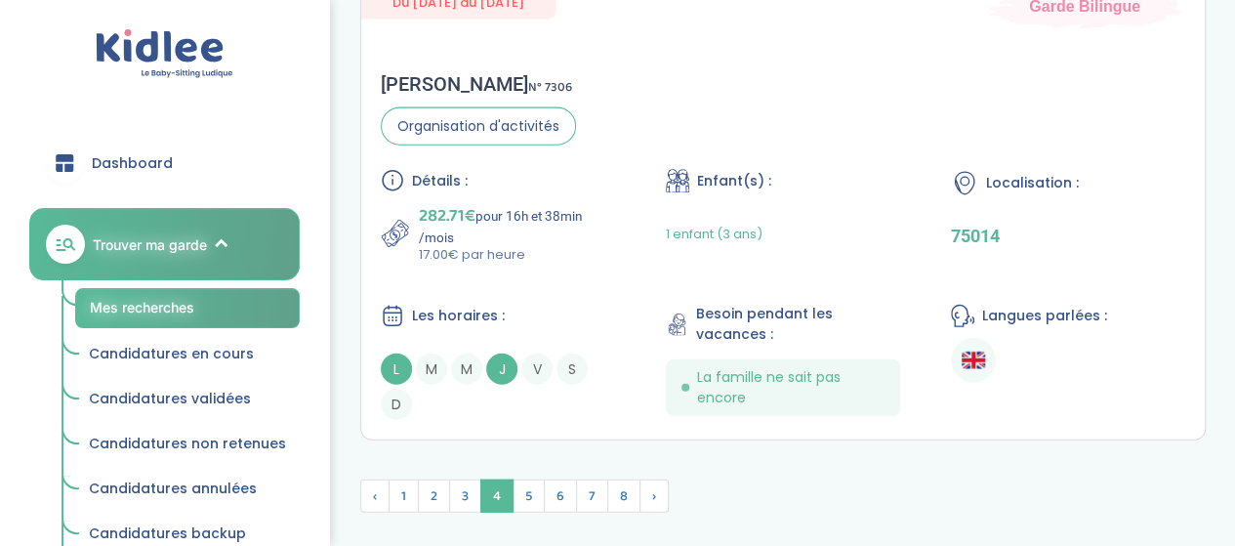
scroll to position [6013, 0]
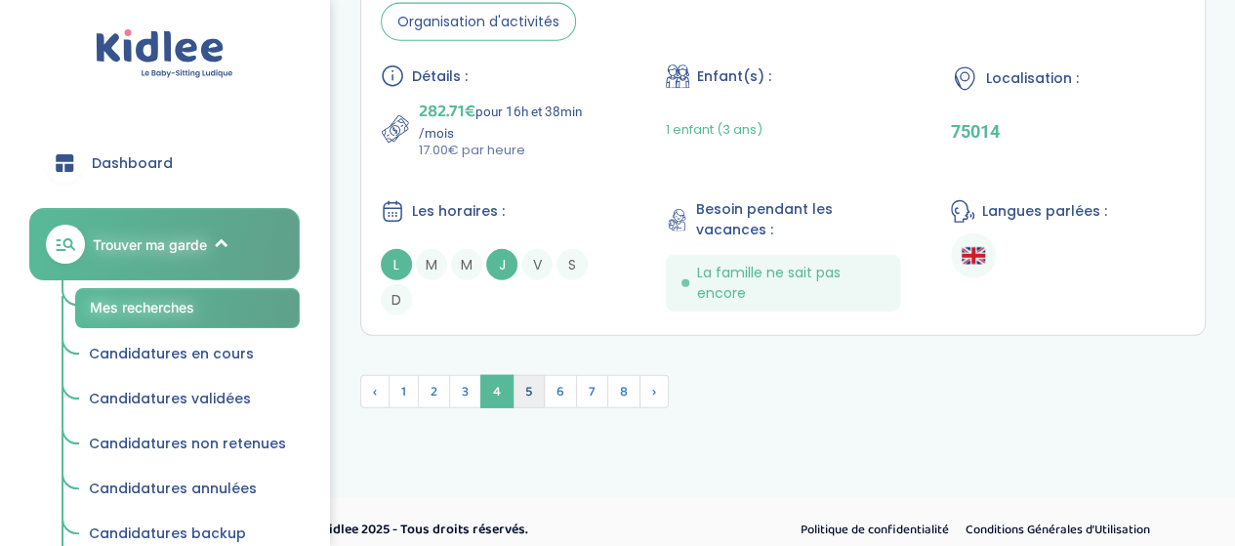
click at [512, 379] on span "5" at bounding box center [528, 391] width 32 height 33
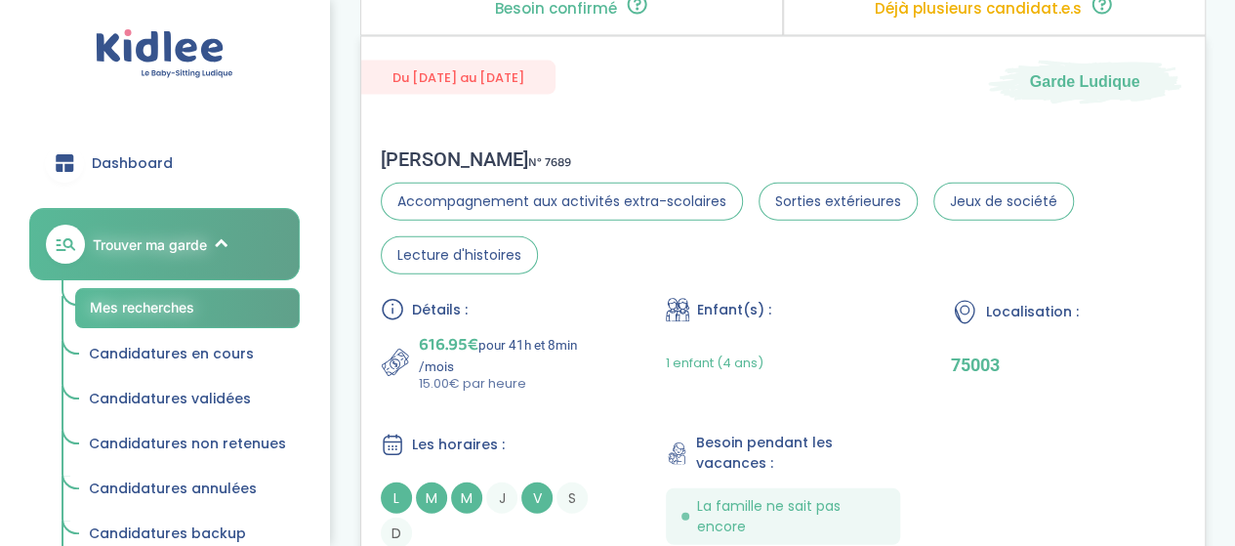
scroll to position [5892, 0]
click at [611, 344] on p "616.95€ pour 41h et 8min /mois" at bounding box center [517, 354] width 196 height 43
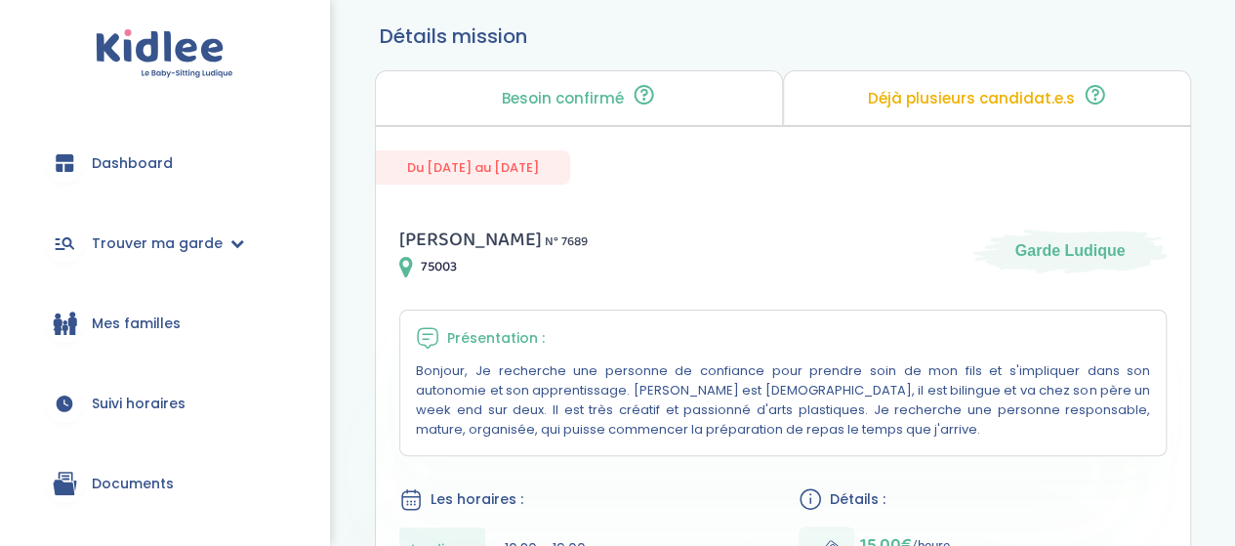
scroll to position [98, 0]
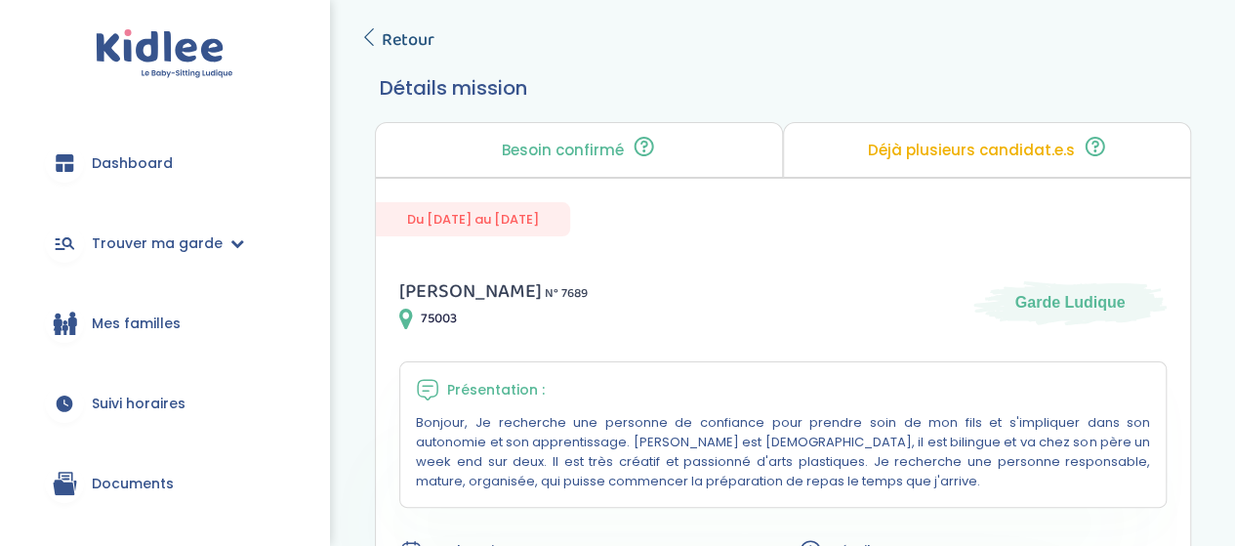
click at [413, 38] on span "Retour" at bounding box center [408, 39] width 53 height 27
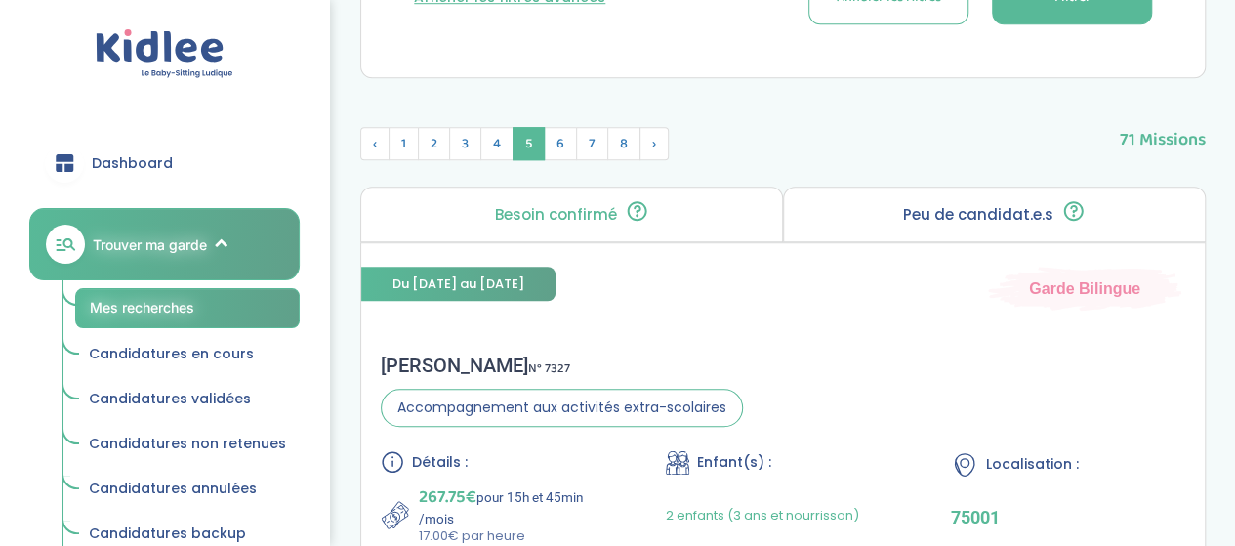
scroll to position [524, 0]
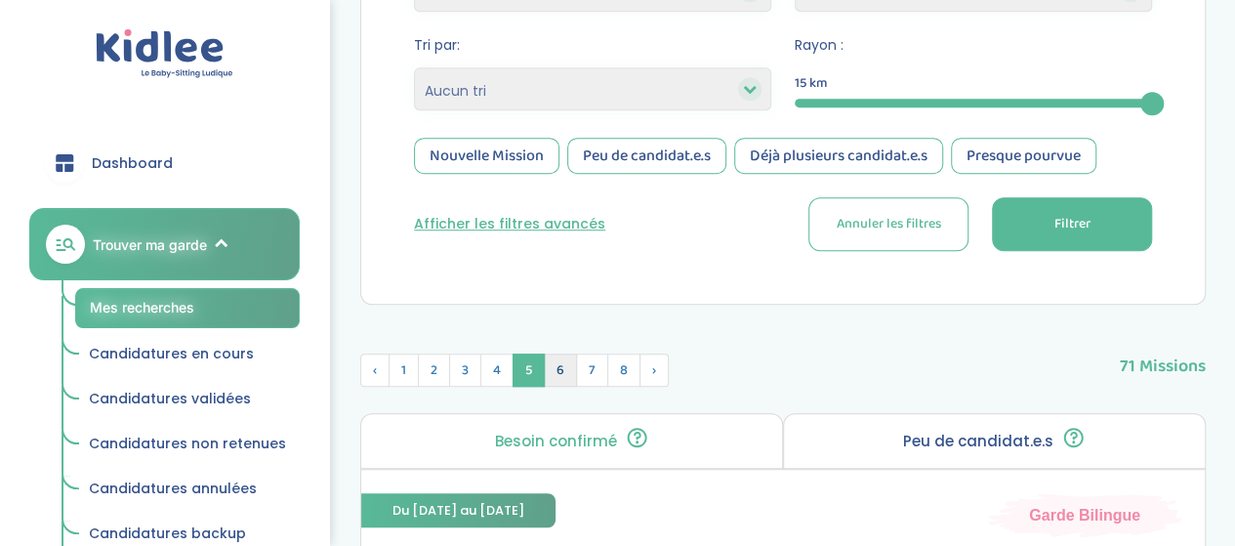
click at [564, 364] on span "6" at bounding box center [560, 369] width 33 height 33
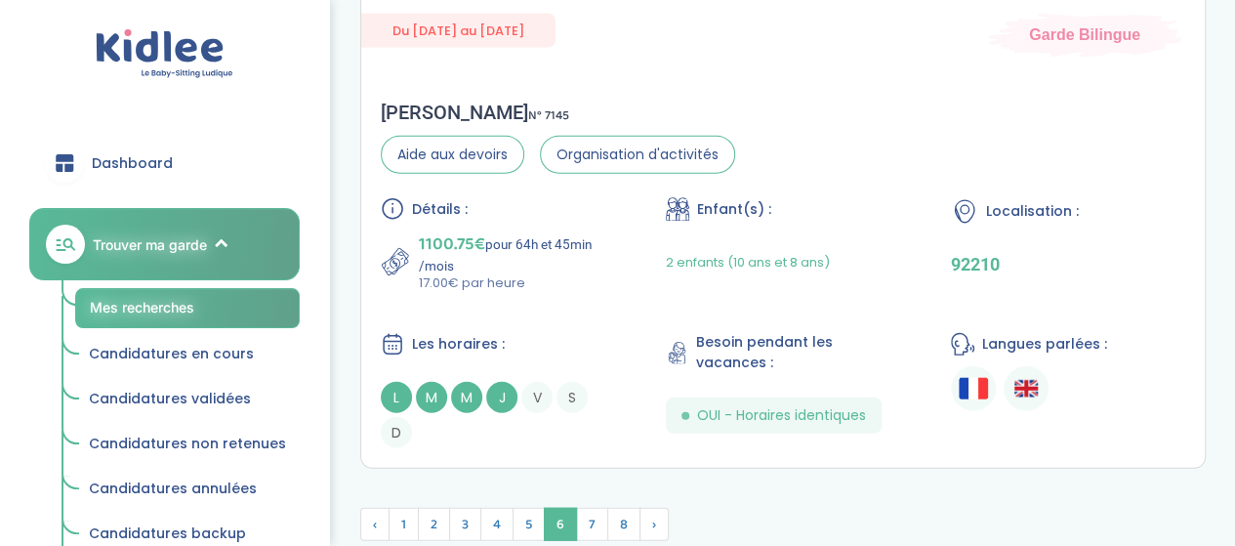
scroll to position [6066, 0]
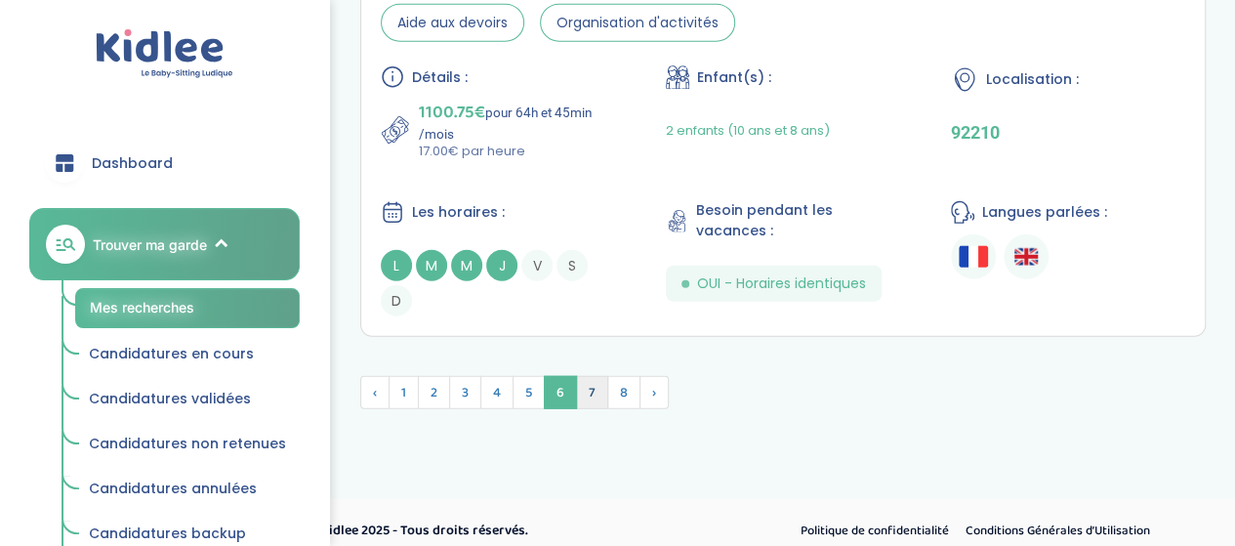
click at [586, 386] on span "7" at bounding box center [592, 392] width 32 height 33
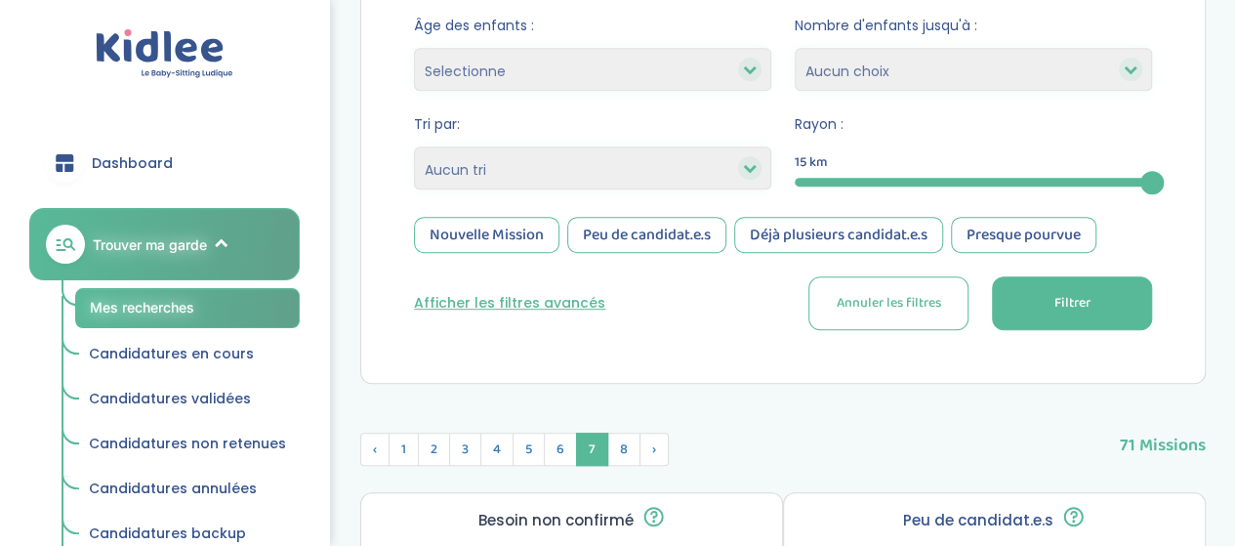
scroll to position [438, 0]
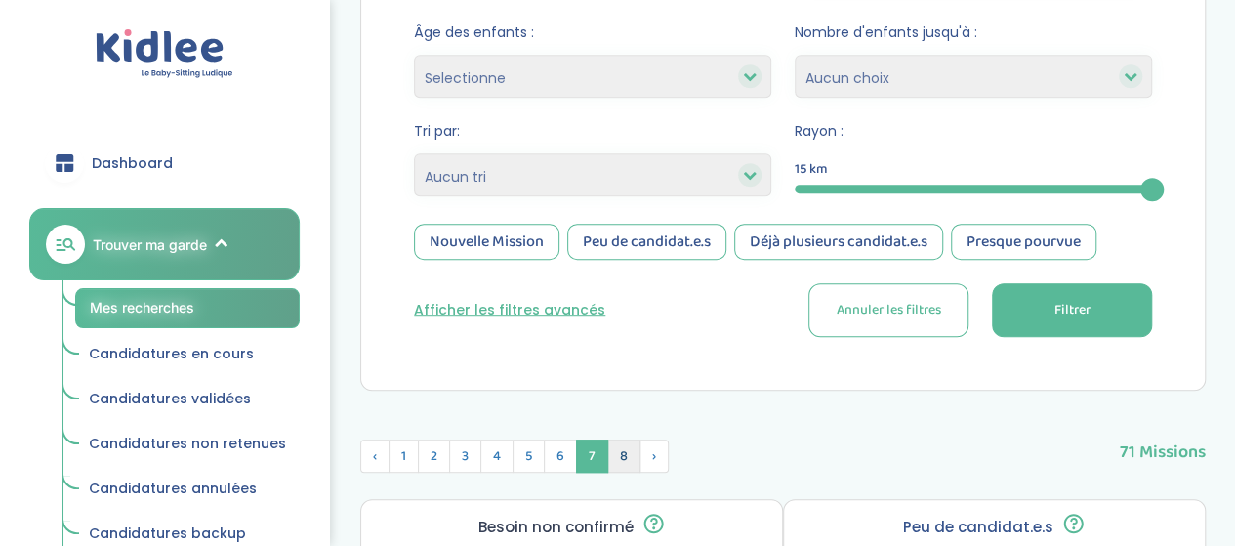
click at [615, 457] on span "8" at bounding box center [623, 455] width 33 height 33
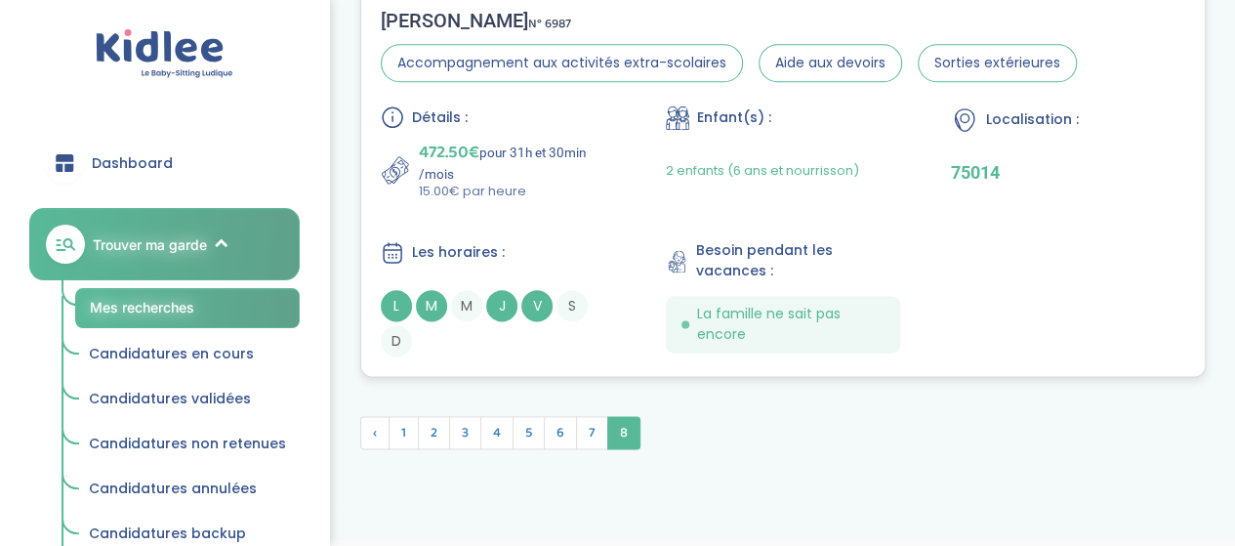
scroll to position [1147, 0]
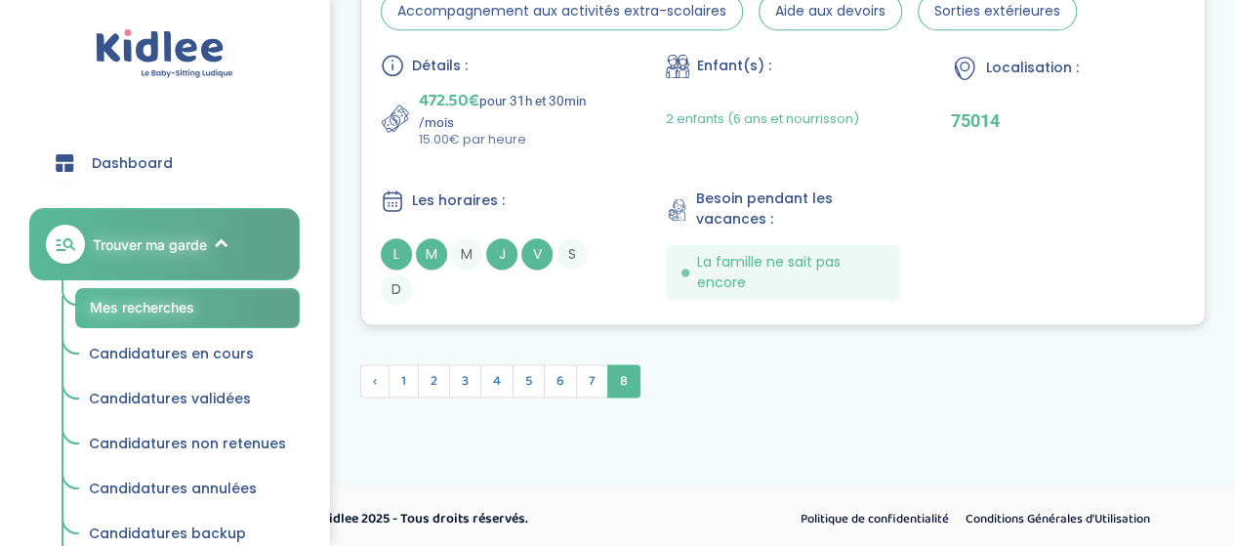
click at [671, 149] on div "Détails : 472.50€ pour 31h et 30min /mois 15.00€ par heure Enfant(s) : 2 enfant…" at bounding box center [783, 179] width 804 height 251
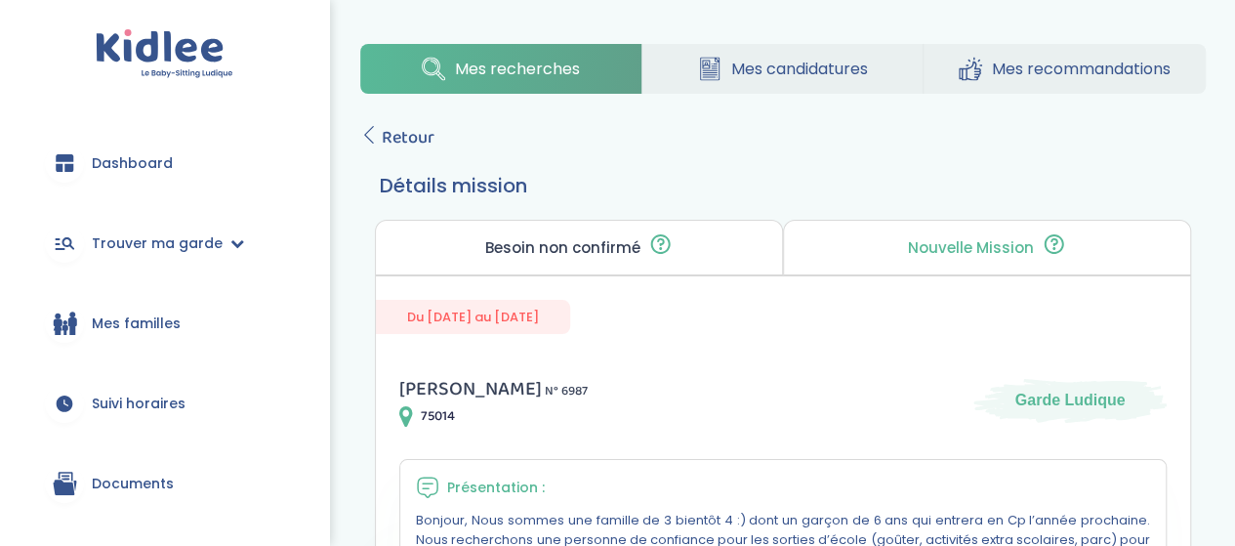
click at [816, 69] on span "Mes candidatures" at bounding box center [799, 69] width 137 height 24
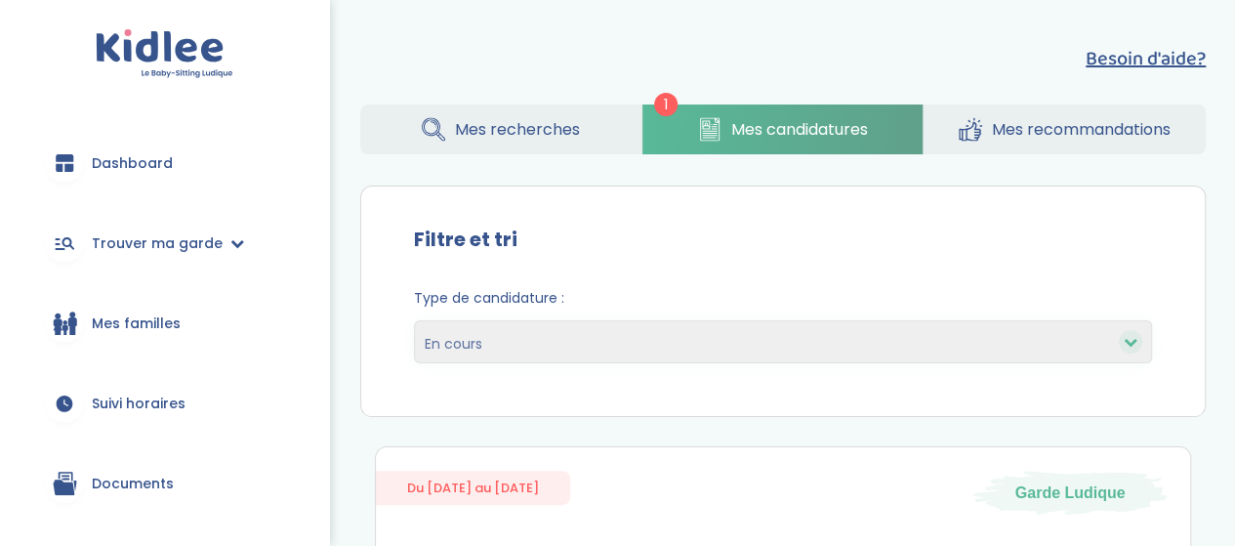
click at [1083, 124] on span "Mes recommandations" at bounding box center [1081, 129] width 179 height 24
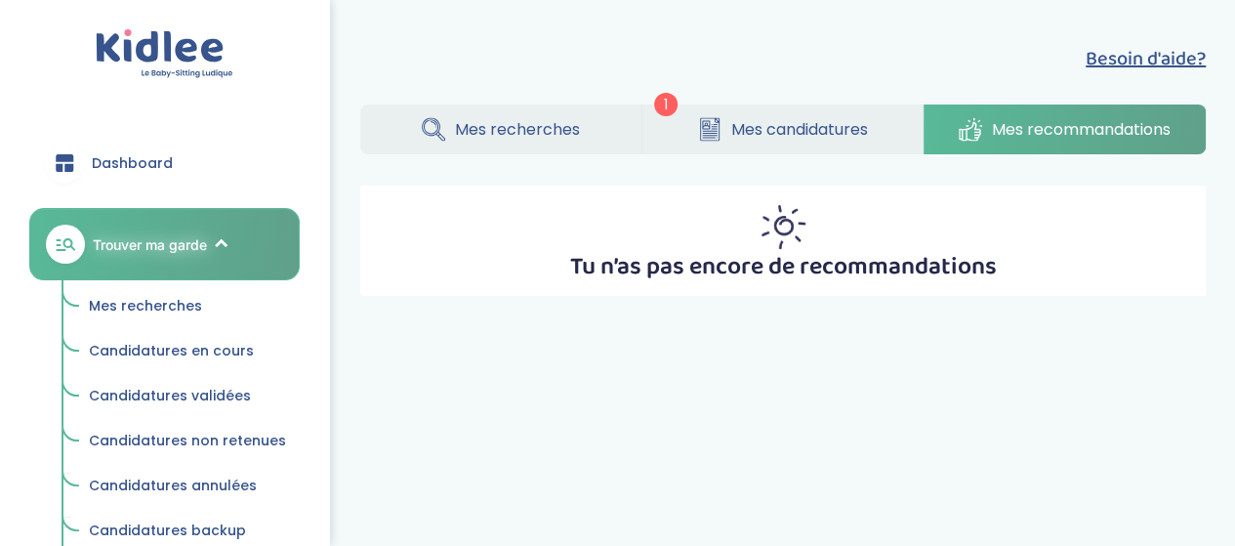
click at [515, 121] on span "Mes recherches" at bounding box center [517, 129] width 125 height 24
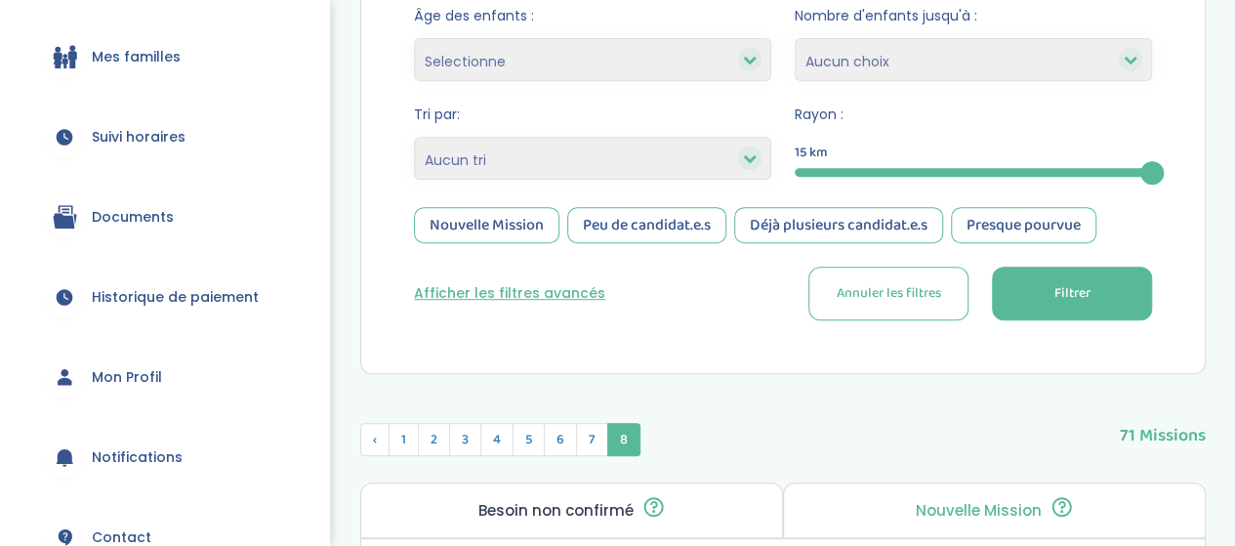
scroll to position [793, 0]
